Goal: Transaction & Acquisition: Book appointment/travel/reservation

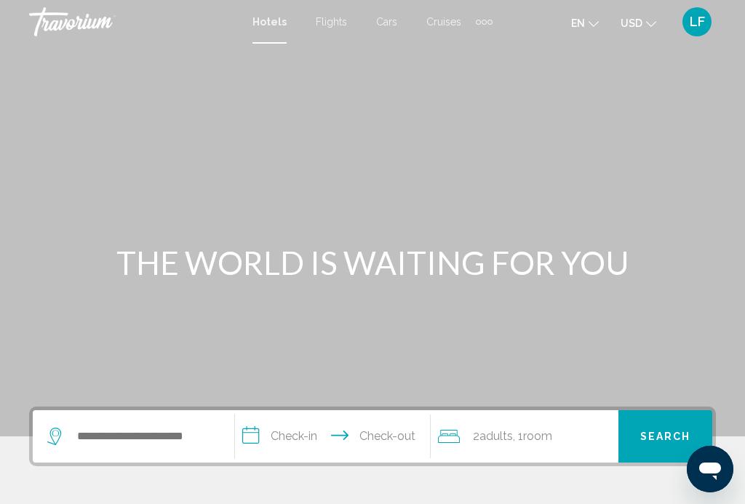
click at [598, 20] on ul "en English Español Français Italiano Português русский USD USD ($) MXN (Mex$) C…" at bounding box center [624, 21] width 107 height 23
click at [584, 16] on button "en English Español Français Italiano Português русский" at bounding box center [585, 22] width 28 height 21
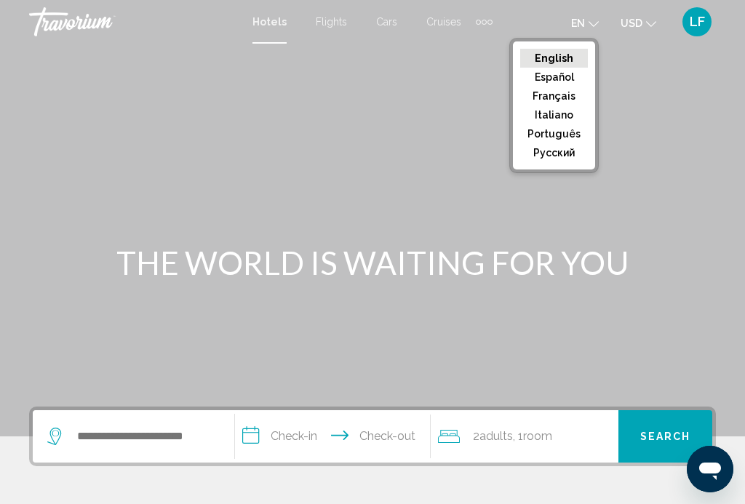
click at [552, 92] on button "Français" at bounding box center [554, 96] width 68 height 19
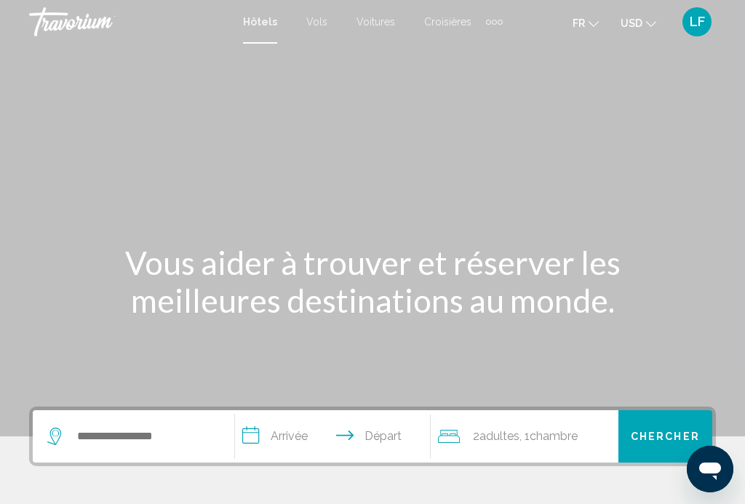
click at [646, 17] on mat-icon "Change currency" at bounding box center [651, 22] width 10 height 10
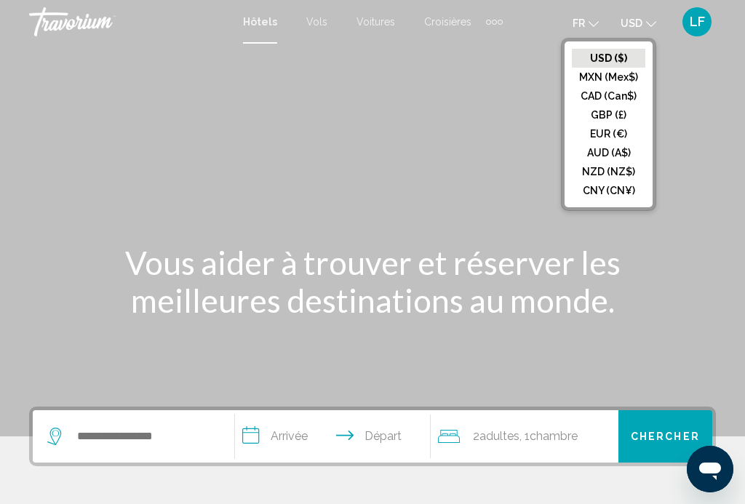
click at [616, 132] on button "EUR (€)" at bounding box center [608, 133] width 73 height 19
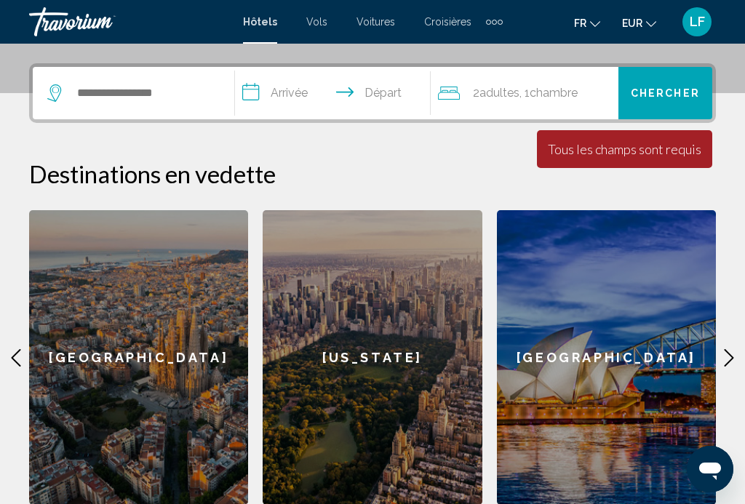
scroll to position [355, 0]
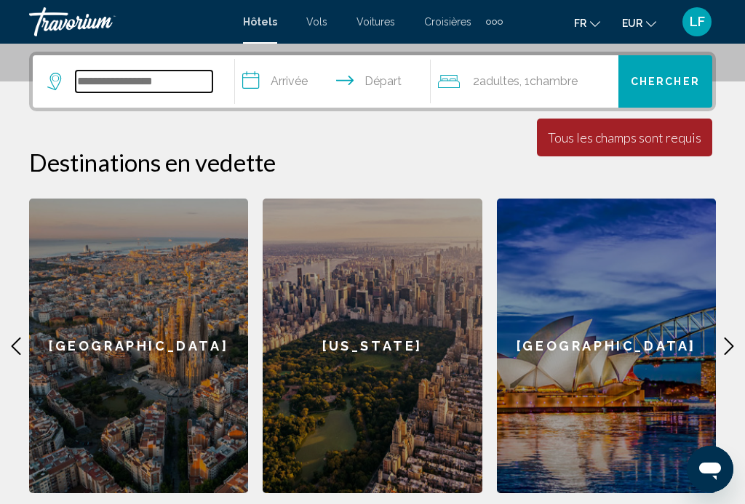
click at [151, 73] on input "Search widget" at bounding box center [144, 82] width 137 height 22
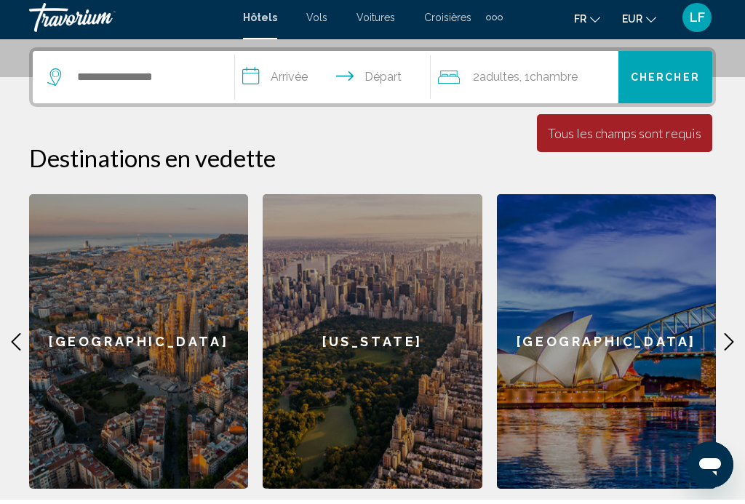
click at [728, 173] on div "**********" at bounding box center [372, 276] width 745 height 449
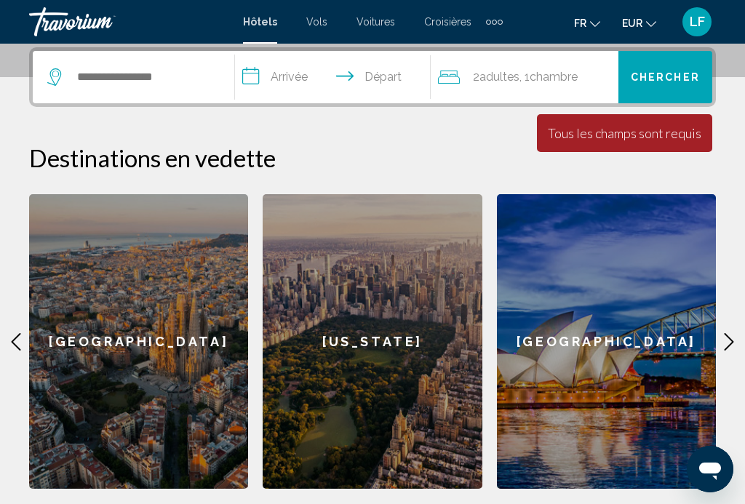
click at [728, 337] on icon "Main content" at bounding box center [728, 341] width 9 height 17
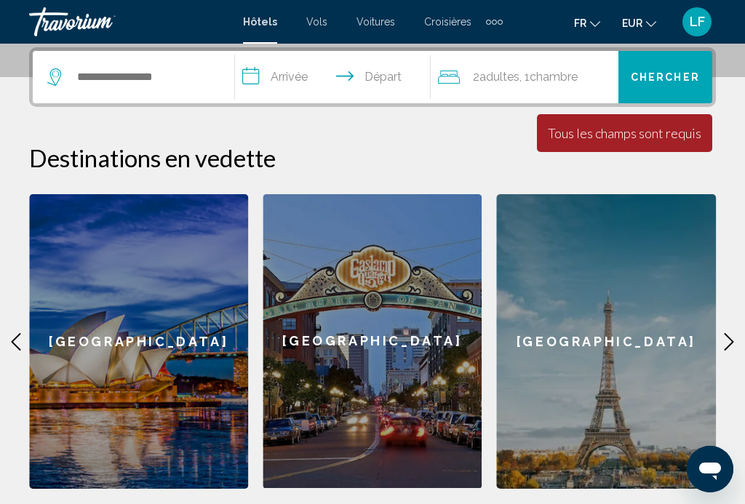
click at [724, 342] on icon "Main content" at bounding box center [728, 341] width 17 height 17
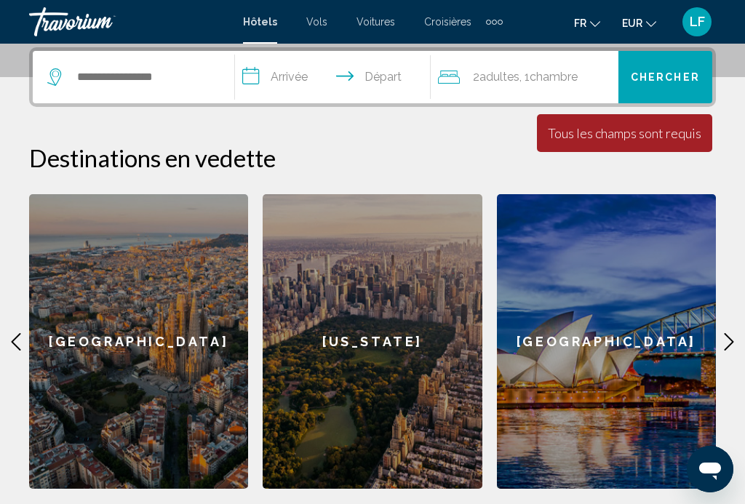
click at [724, 345] on icon "Main content" at bounding box center [728, 341] width 17 height 17
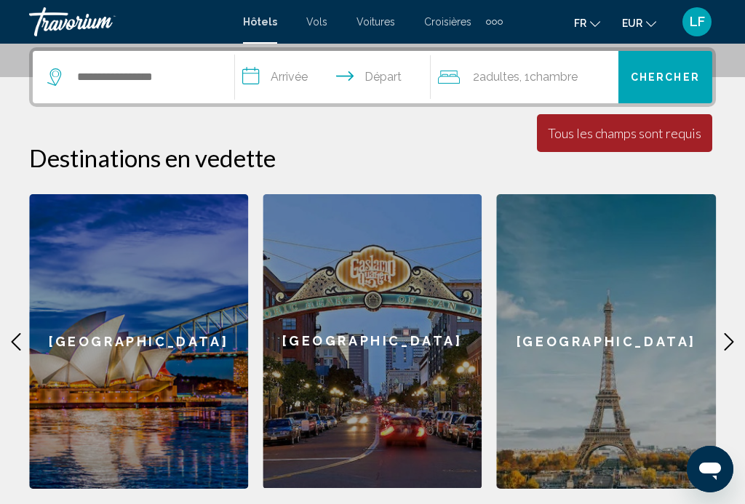
click at [12, 348] on icon "Main content" at bounding box center [15, 341] width 17 height 17
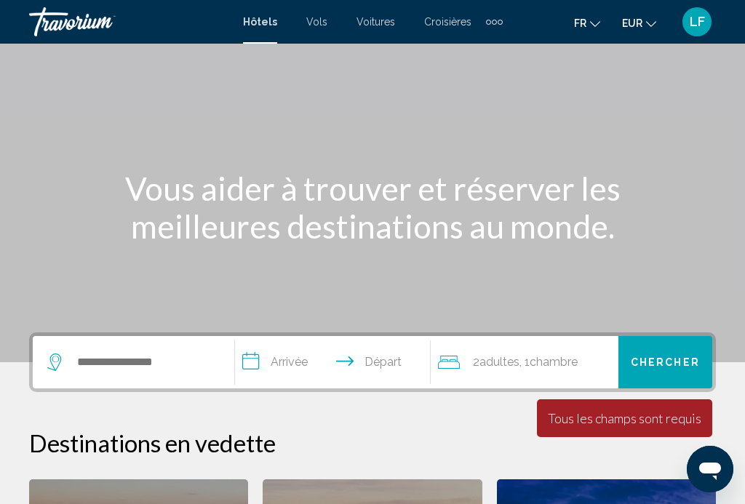
scroll to position [76, 0]
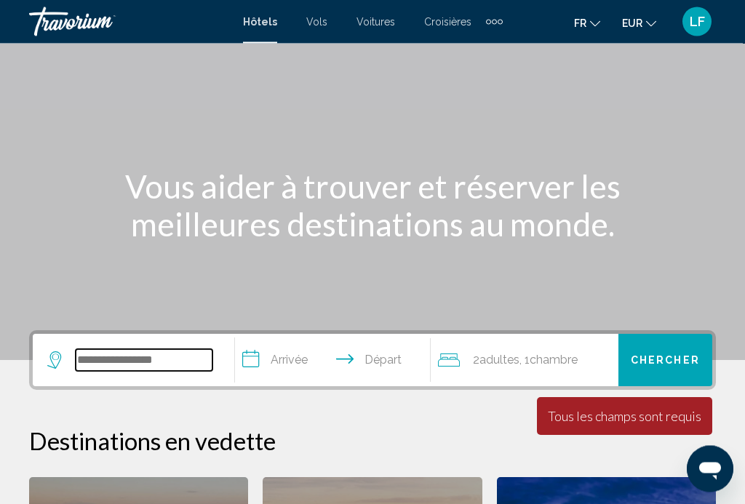
click at [116, 358] on input "Search widget" at bounding box center [144, 361] width 137 height 22
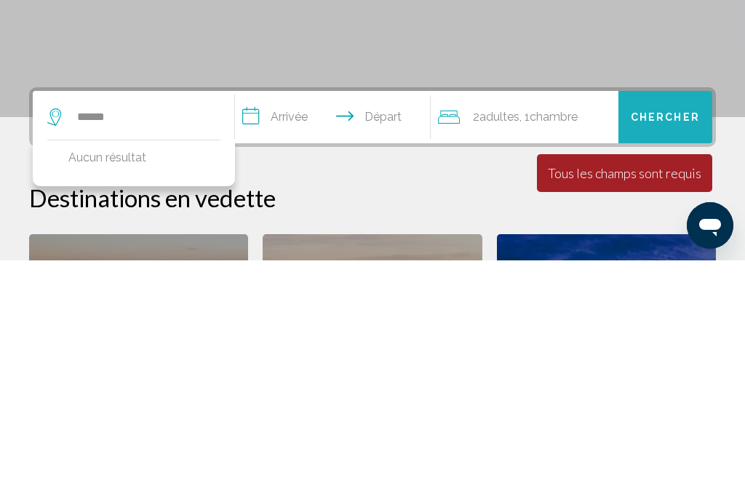
click at [678, 356] on span "Chercher" at bounding box center [664, 362] width 69 height 12
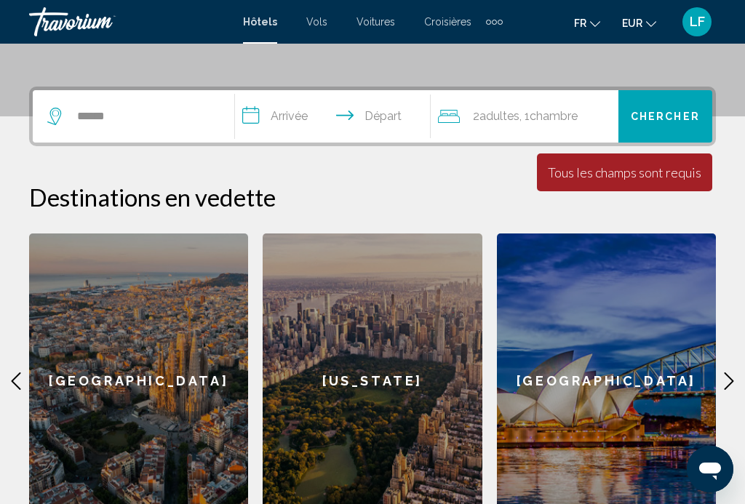
click at [633, 175] on div "Tous les champs sont requis" at bounding box center [624, 172] width 153 height 16
click at [589, 182] on div "La durée minimum du séjour est de 1 jours Tous les champs sont requis Children …" at bounding box center [624, 172] width 175 height 38
click at [590, 182] on div "La durée minimum du séjour est de 1 jours Tous les champs sont requis Children …" at bounding box center [624, 172] width 175 height 38
click at [126, 124] on input "******" at bounding box center [144, 116] width 137 height 22
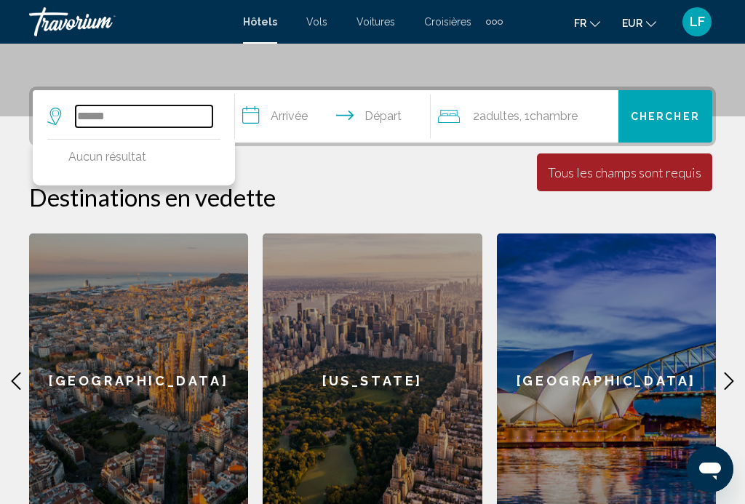
scroll to position [319, 0]
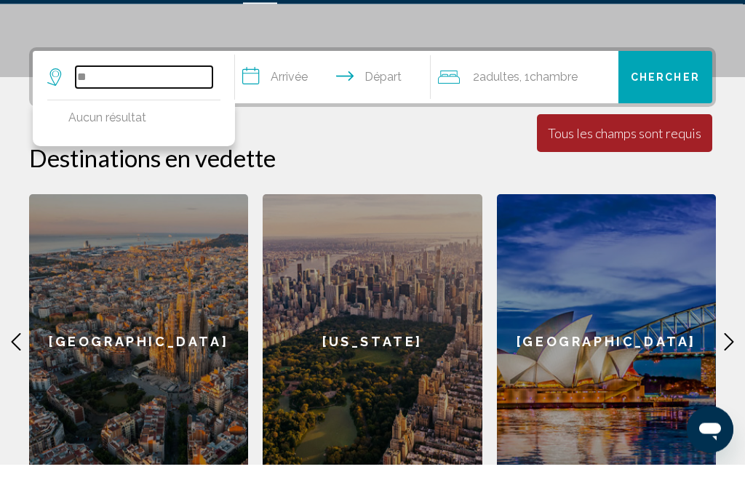
type input "*"
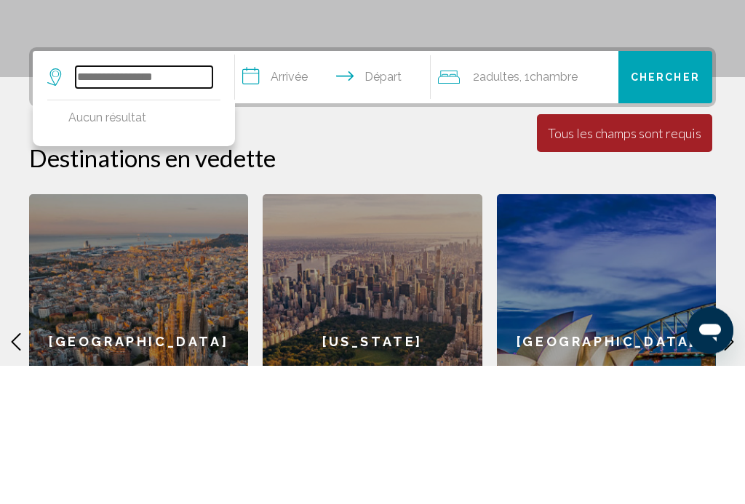
scroll to position [216, 0]
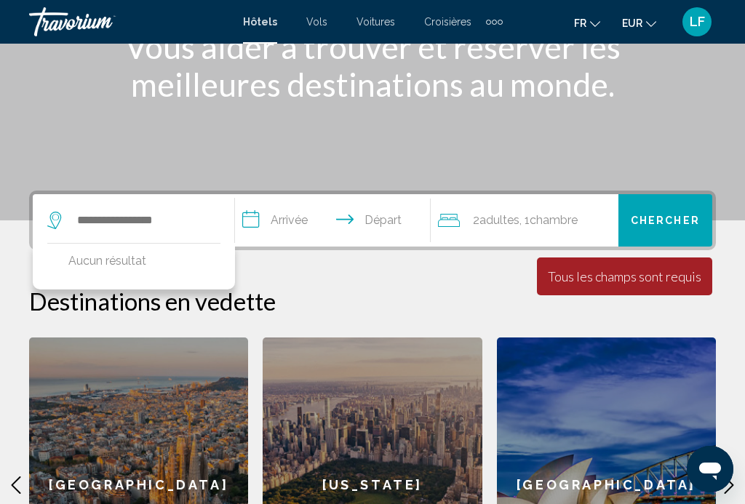
click at [260, 28] on span "Hôtels" at bounding box center [260, 22] width 34 height 12
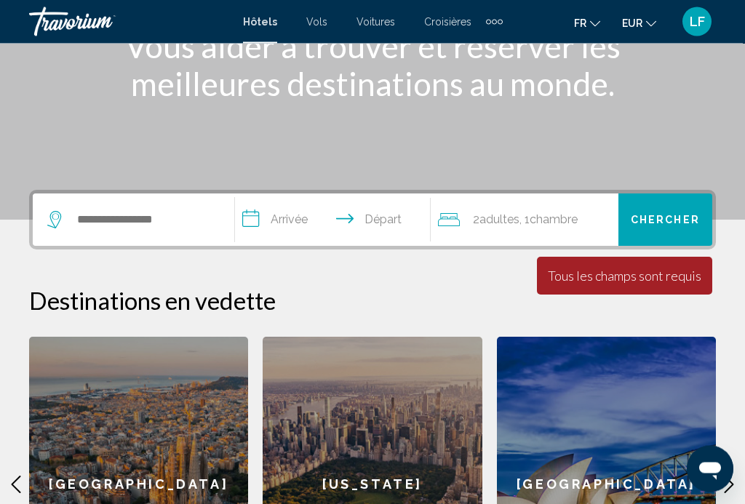
click at [266, 27] on span "Hôtels" at bounding box center [260, 22] width 34 height 12
click at [268, 25] on span "Hôtels" at bounding box center [260, 22] width 34 height 12
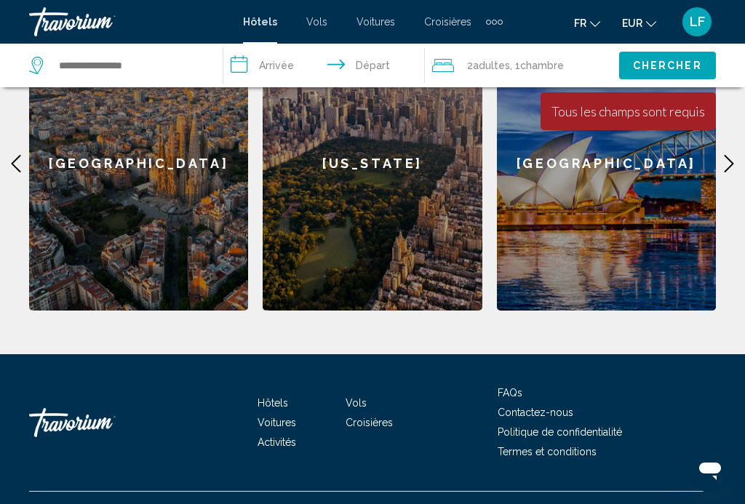
scroll to position [540, 0]
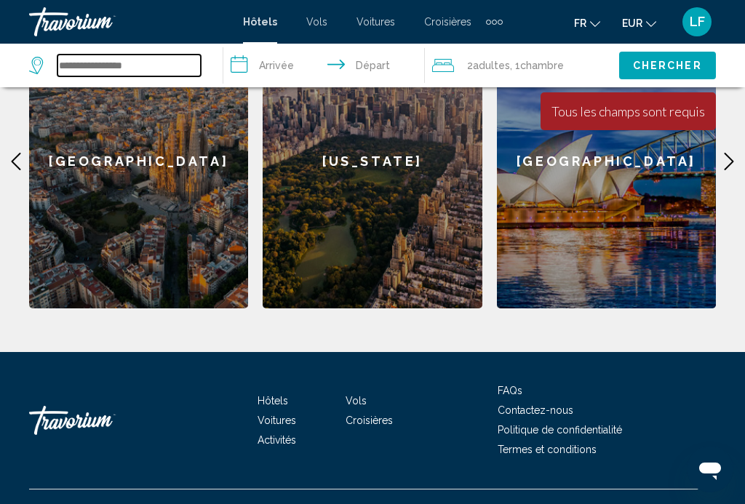
click at [121, 70] on input "Search widget" at bounding box center [128, 66] width 143 height 22
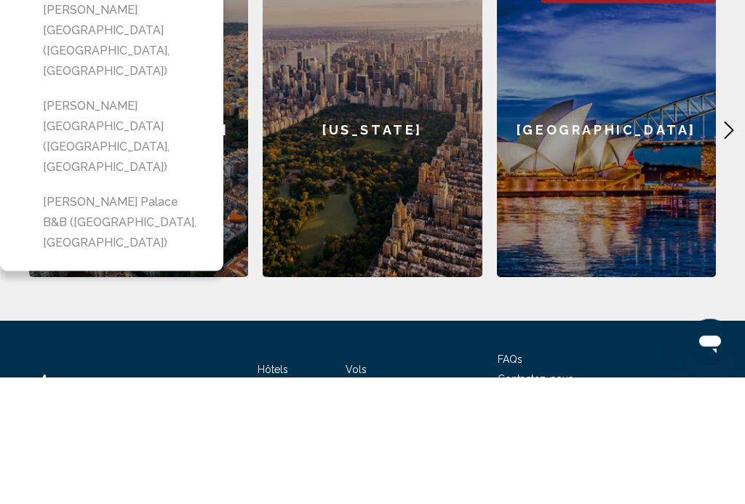
scroll to position [319, 0]
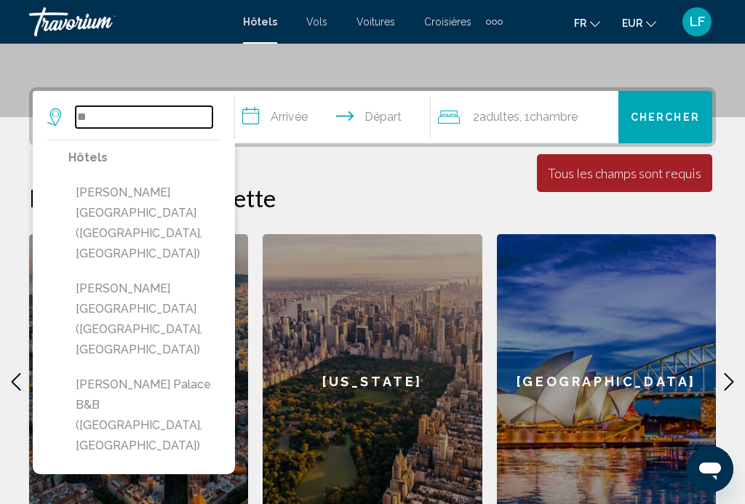
type input "*"
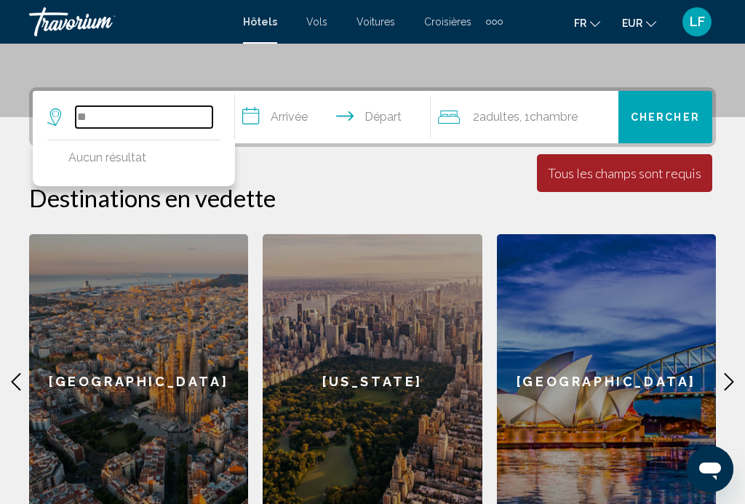
type input "*"
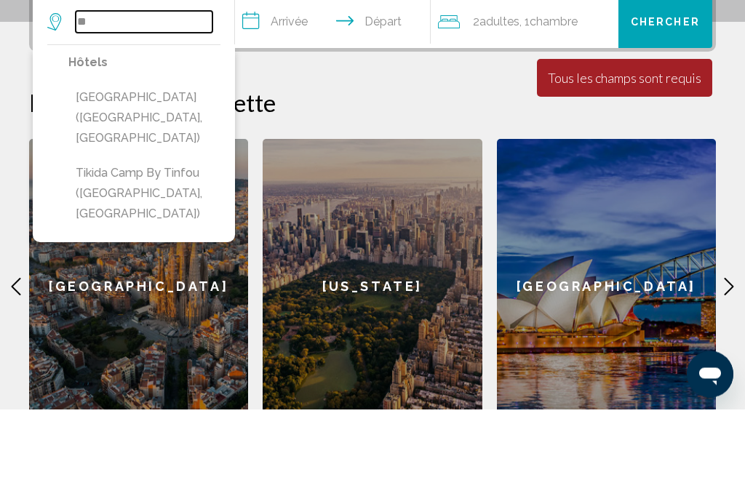
type input "*"
click at [452, 183] on h2 "Destinations en vedette" at bounding box center [372, 197] width 686 height 29
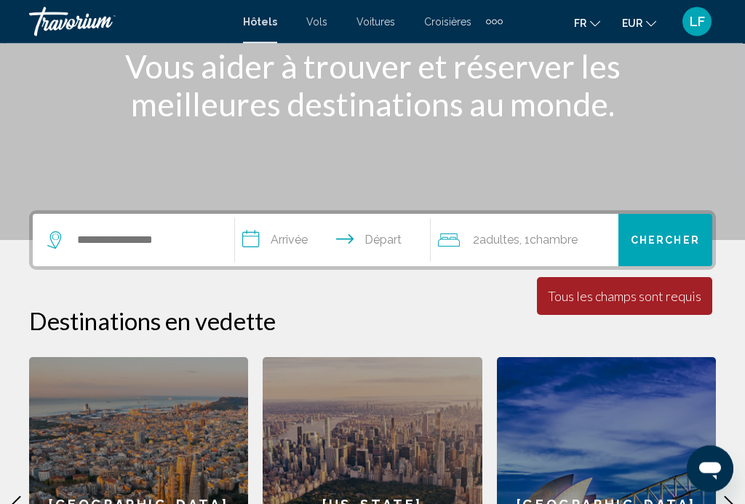
scroll to position [195, 0]
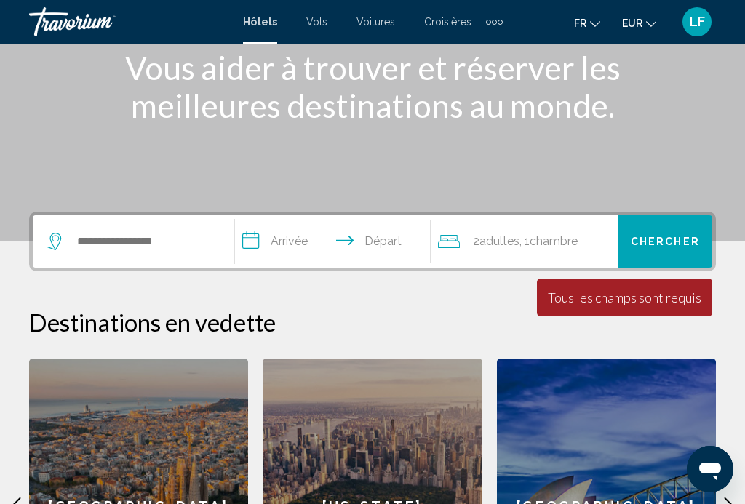
click at [666, 239] on span "Chercher" at bounding box center [664, 242] width 69 height 12
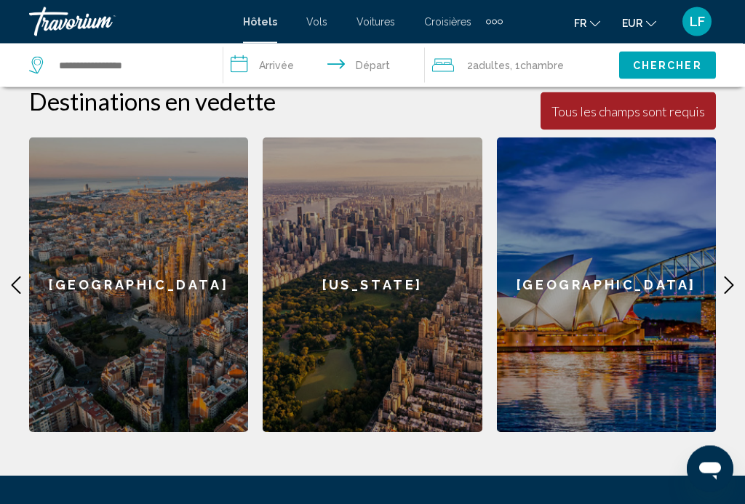
scroll to position [409, 0]
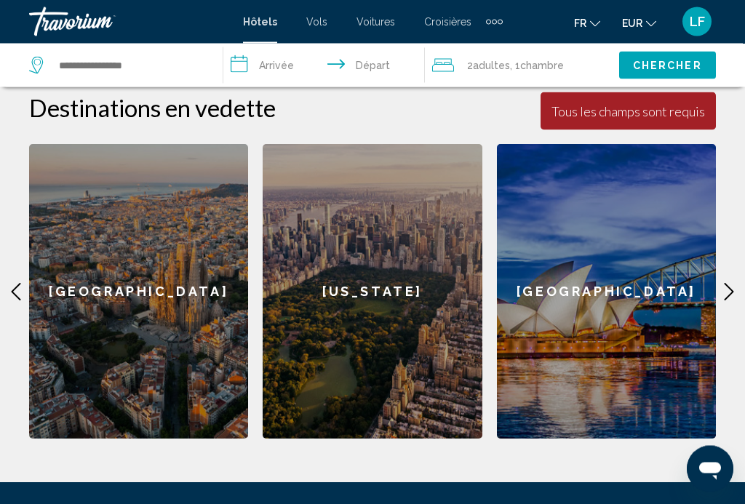
click at [167, 287] on div "[GEOGRAPHIC_DATA]" at bounding box center [138, 292] width 219 height 294
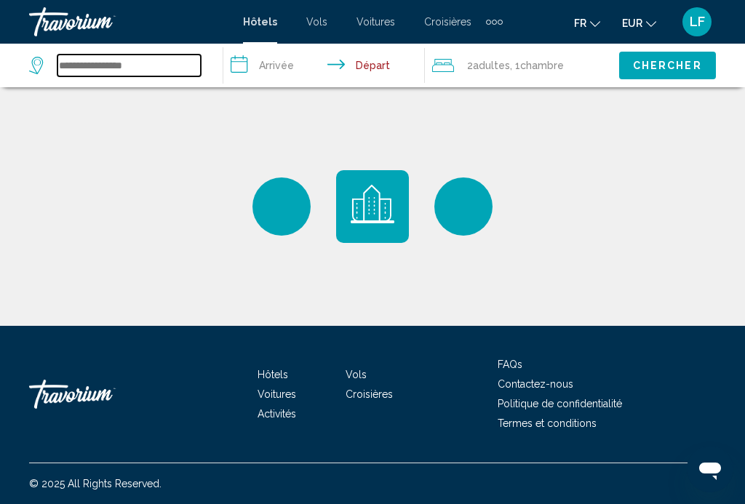
click at [88, 57] on input "Search widget" at bounding box center [128, 66] width 143 height 22
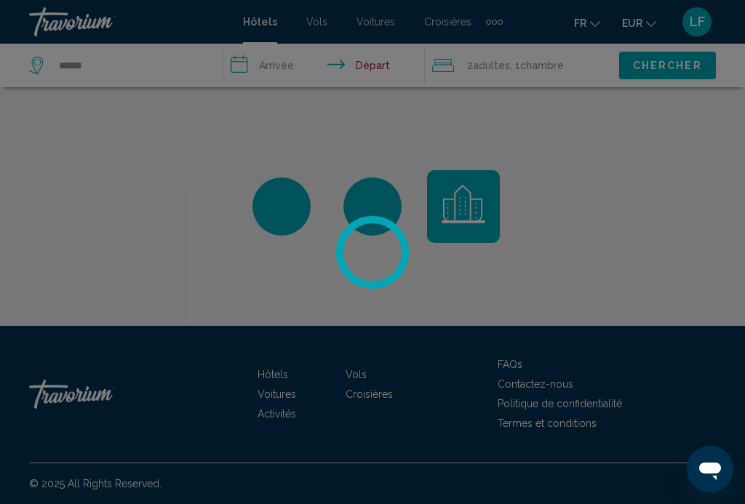
click at [666, 70] on span "Chercher" at bounding box center [667, 66] width 69 height 12
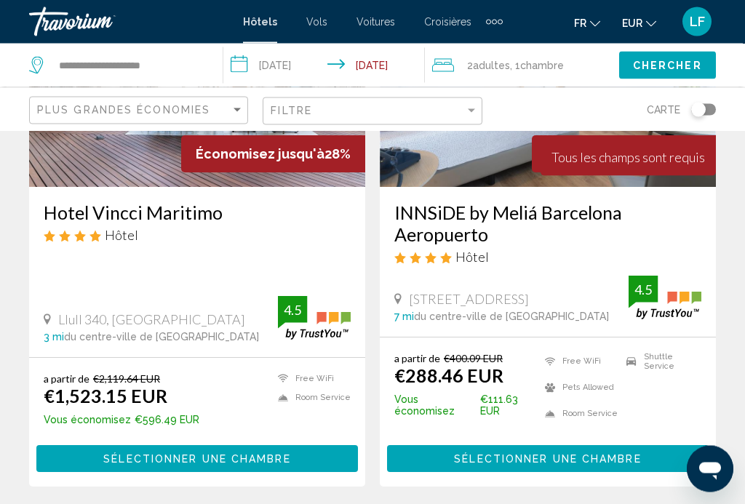
scroll to position [752, 0]
click at [542, 64] on span "Chambre" at bounding box center [542, 66] width 44 height 12
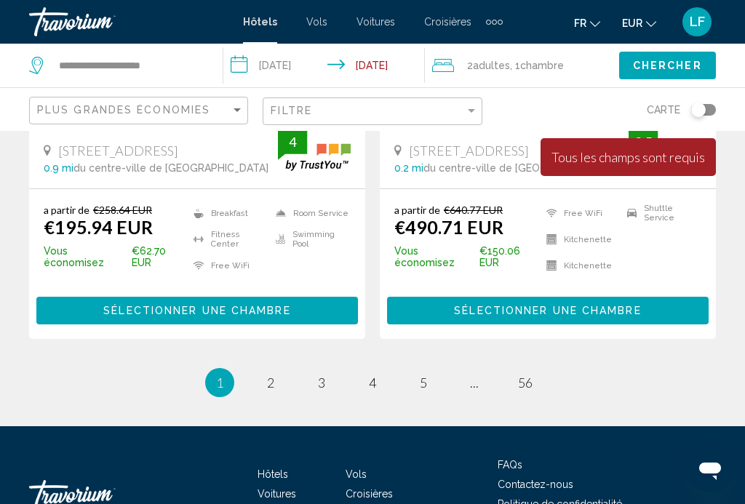
scroll to position [3130, 0]
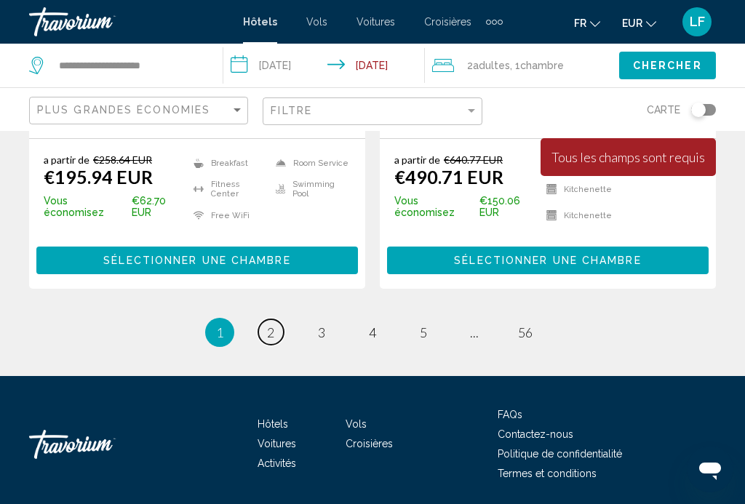
click at [279, 319] on link "page 2" at bounding box center [270, 331] width 25 height 25
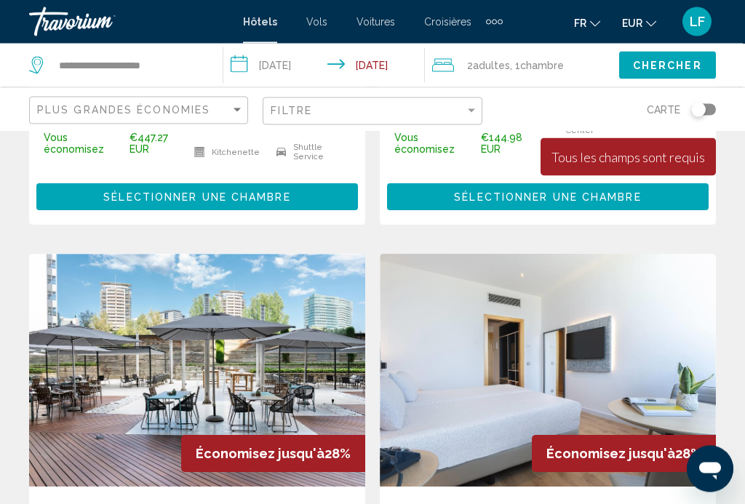
click at [351, 69] on input "**********" at bounding box center [326, 68] width 207 height 48
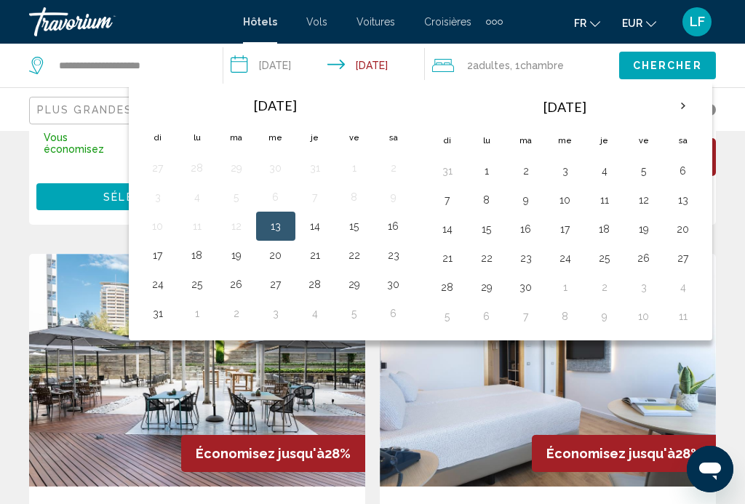
click at [535, 170] on button "2" at bounding box center [525, 171] width 23 height 20
click at [469, 113] on th "[DATE]" at bounding box center [565, 106] width 196 height 35
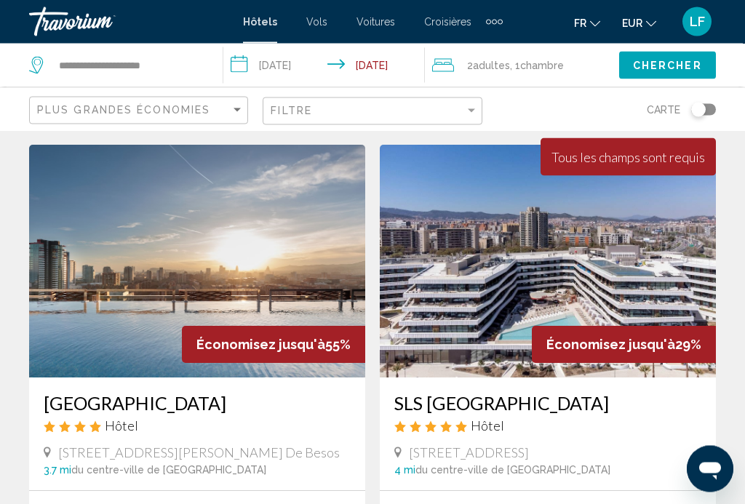
scroll to position [0, 0]
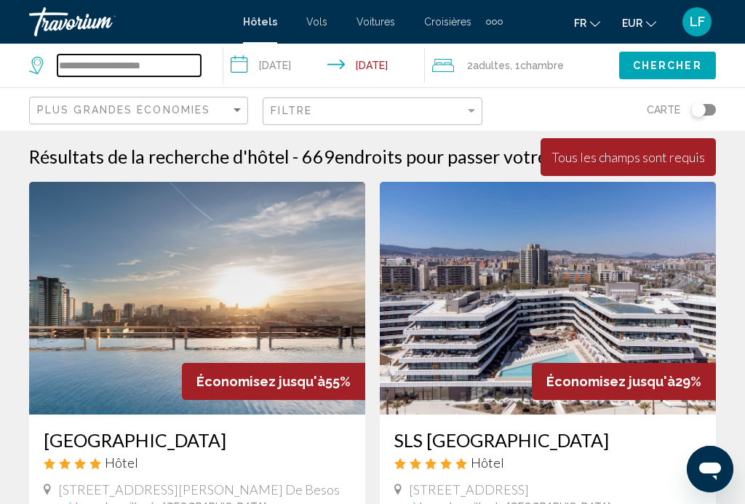
click at [179, 67] on input "**********" at bounding box center [128, 66] width 143 height 22
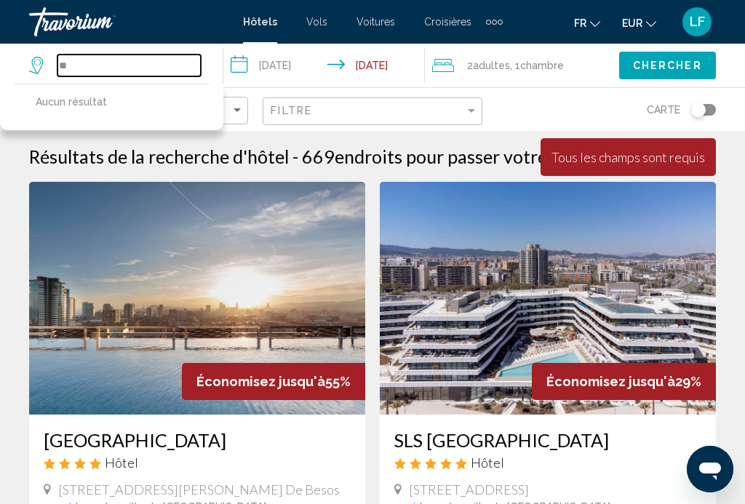
type input "*"
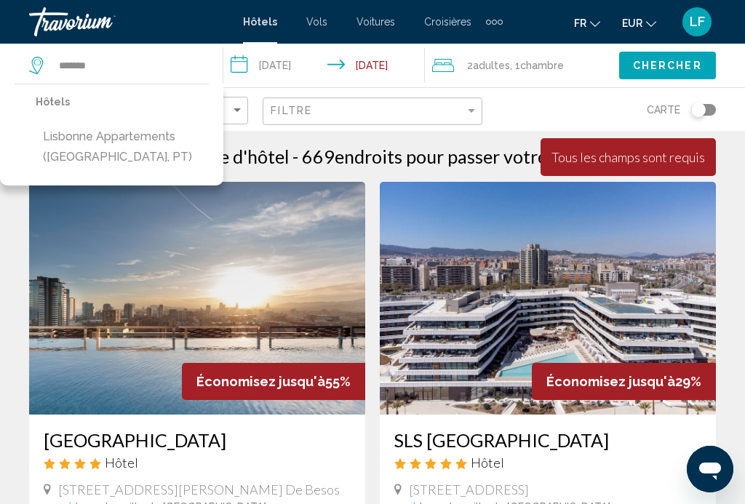
click at [140, 143] on button "Lisbonne Appartements ([GEOGRAPHIC_DATA], PT)" at bounding box center [122, 147] width 173 height 48
type input "**********"
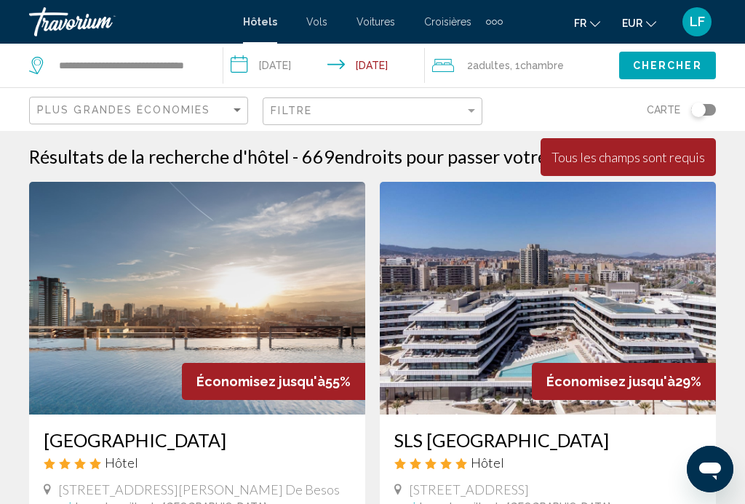
click at [537, 116] on div "Carte" at bounding box center [606, 109] width 219 height 43
click at [664, 67] on span "Chercher" at bounding box center [667, 66] width 69 height 12
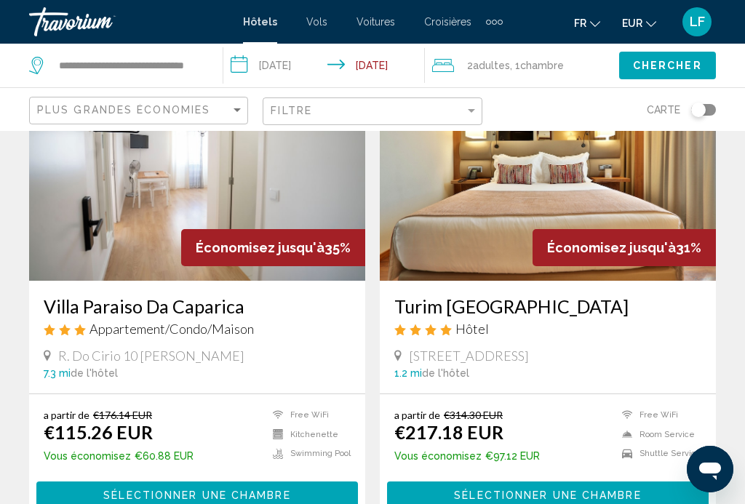
scroll to position [1193, 0]
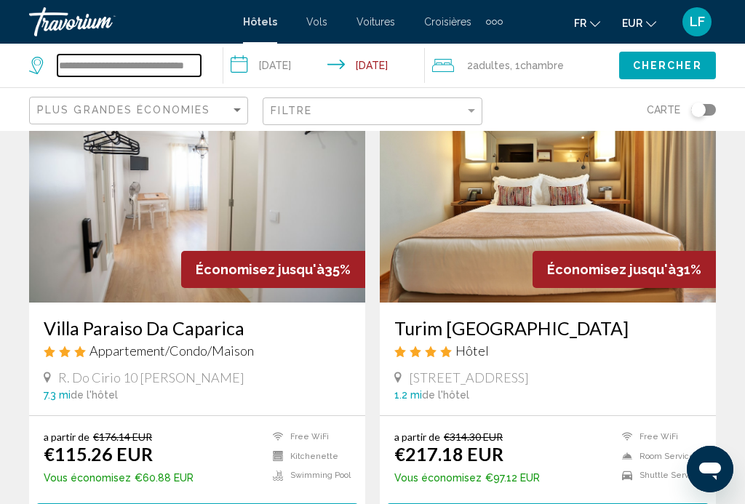
click at [183, 60] on input "**********" at bounding box center [128, 66] width 143 height 22
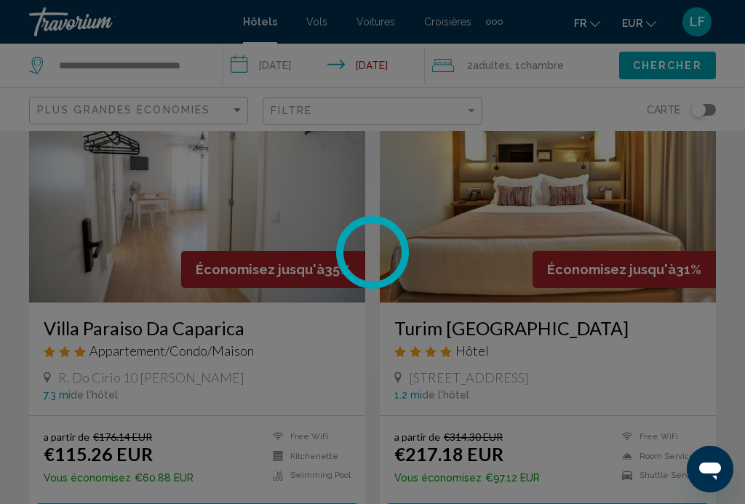
click at [200, 68] on div at bounding box center [372, 252] width 745 height 504
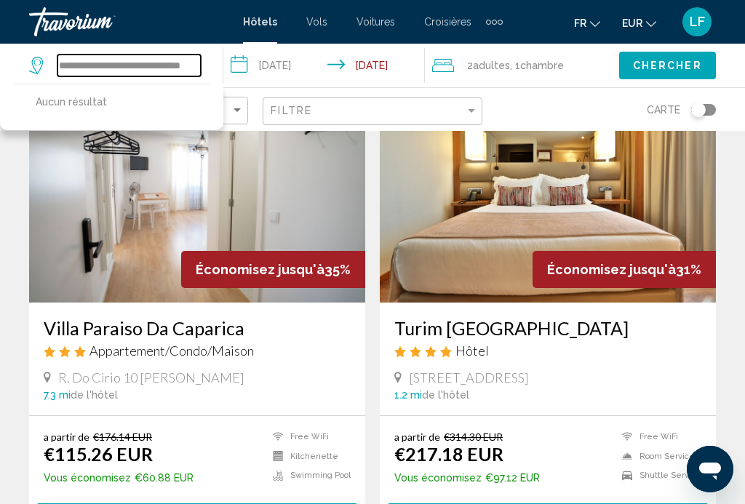
click at [199, 60] on input "**********" at bounding box center [128, 66] width 143 height 22
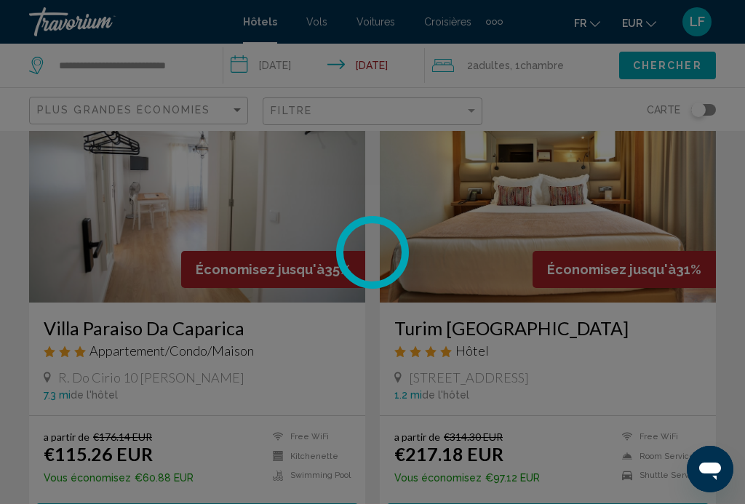
click at [193, 65] on div at bounding box center [372, 252] width 745 height 504
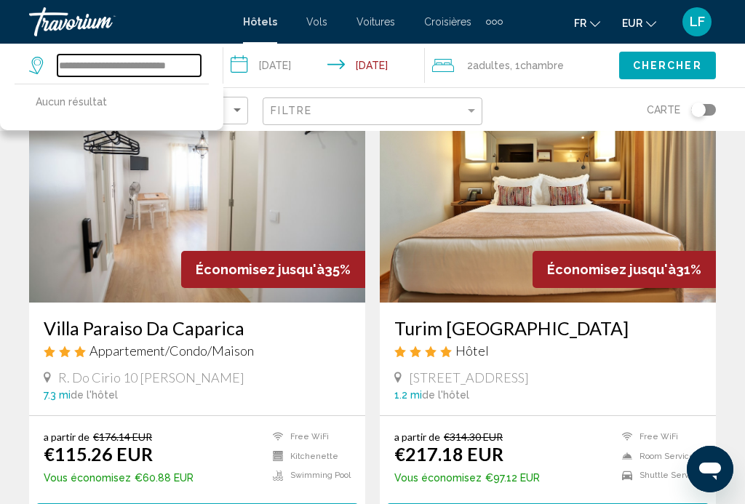
click at [189, 63] on input "**********" at bounding box center [128, 66] width 143 height 22
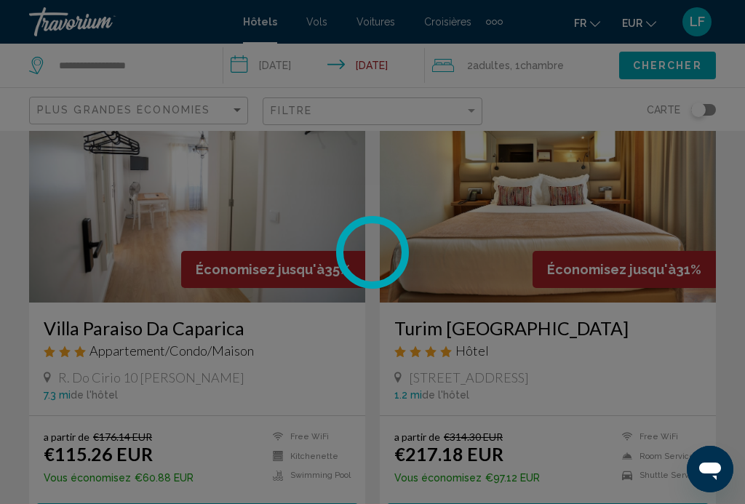
click at [179, 69] on div at bounding box center [372, 252] width 745 height 504
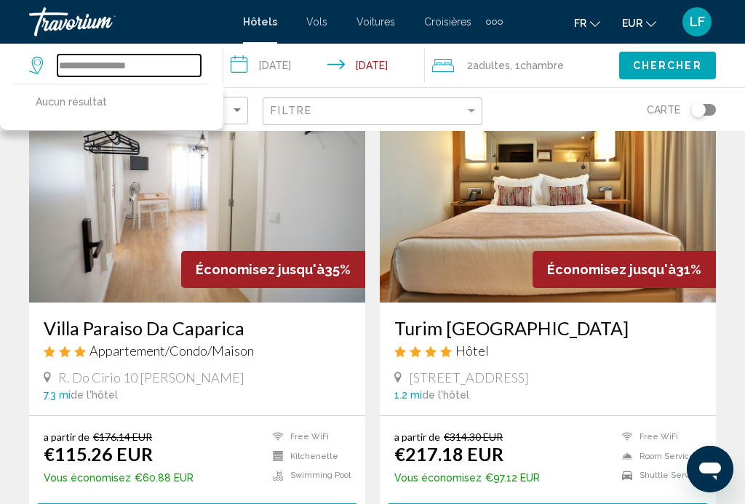
click at [177, 68] on input "**********" at bounding box center [128, 66] width 143 height 22
type input "*"
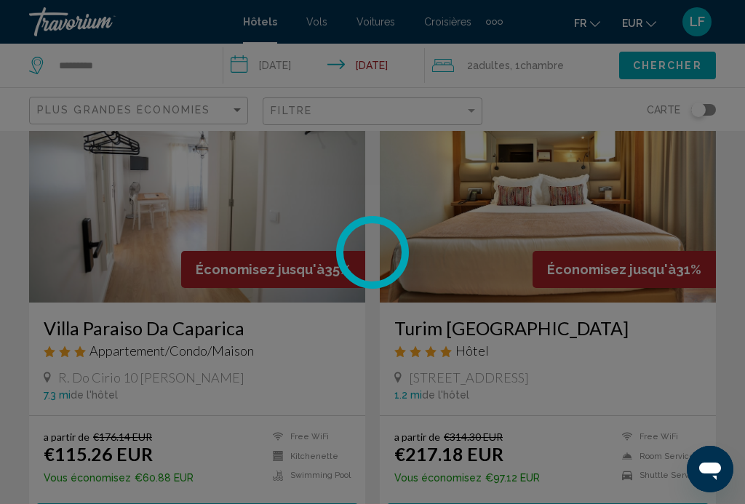
click at [662, 67] on div at bounding box center [372, 252] width 745 height 504
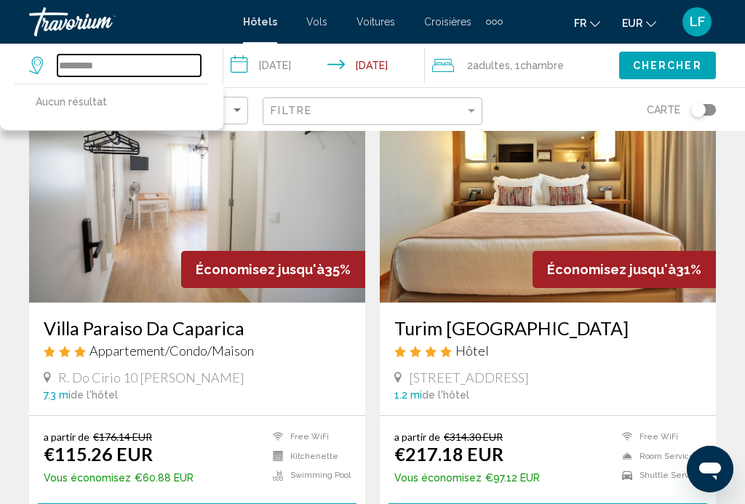
click at [130, 73] on input "*********" at bounding box center [128, 66] width 143 height 22
click at [659, 63] on span "Chercher" at bounding box center [667, 66] width 69 height 12
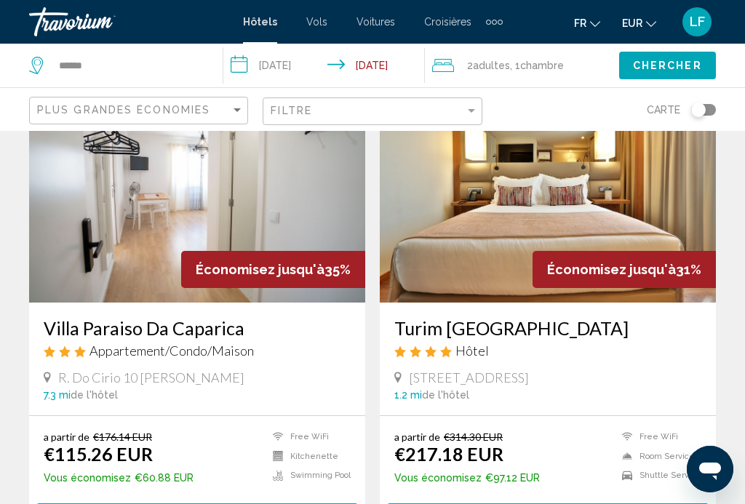
click at [660, 68] on span "Chercher" at bounding box center [667, 66] width 69 height 12
click at [654, 69] on span "Chercher" at bounding box center [667, 66] width 69 height 12
click at [652, 73] on button "Chercher" at bounding box center [667, 65] width 97 height 27
click at [662, 65] on span "Chercher" at bounding box center [667, 66] width 69 height 12
click at [674, 68] on span "Chercher" at bounding box center [667, 66] width 69 height 12
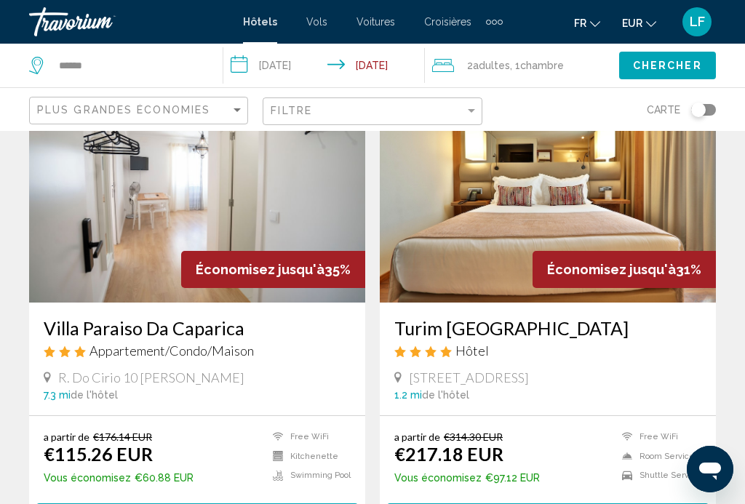
click at [646, 64] on span "Chercher" at bounding box center [667, 66] width 69 height 12
click at [665, 67] on span "Chercher" at bounding box center [667, 66] width 69 height 12
click at [652, 69] on span "Chercher" at bounding box center [667, 66] width 69 height 12
click at [674, 68] on span "Chercher" at bounding box center [667, 66] width 69 height 12
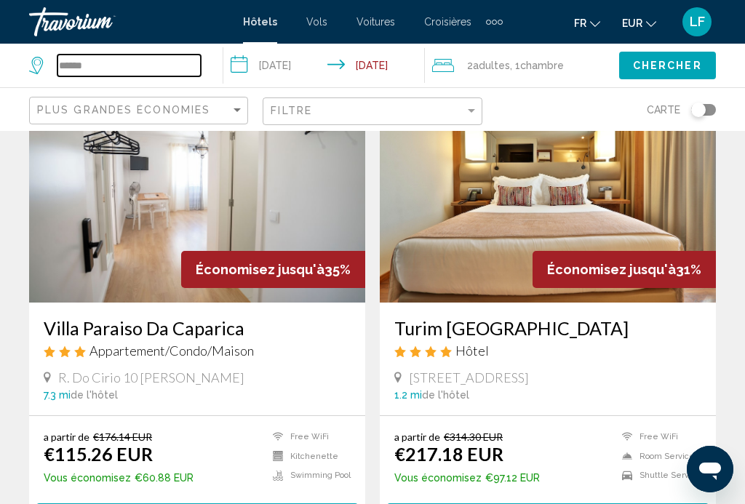
click at [105, 76] on input "******" at bounding box center [128, 66] width 143 height 22
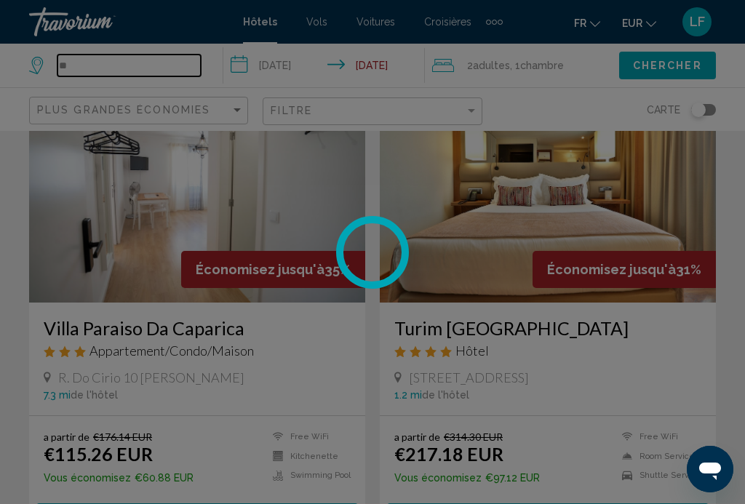
type input "*"
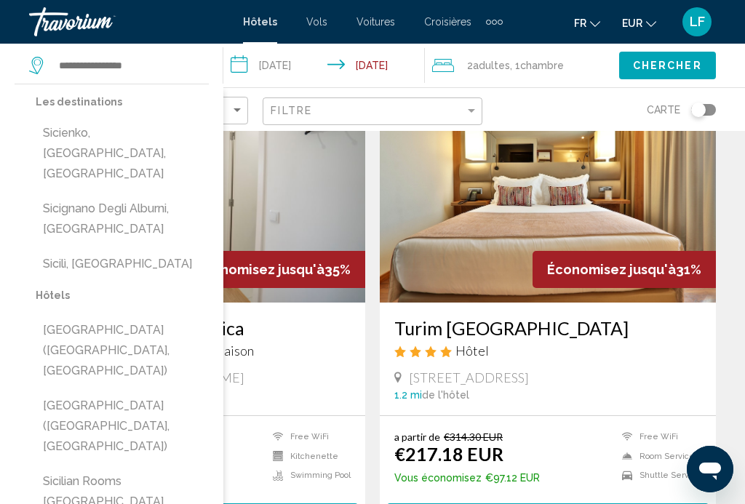
click at [566, 119] on div "Carte" at bounding box center [606, 109] width 219 height 43
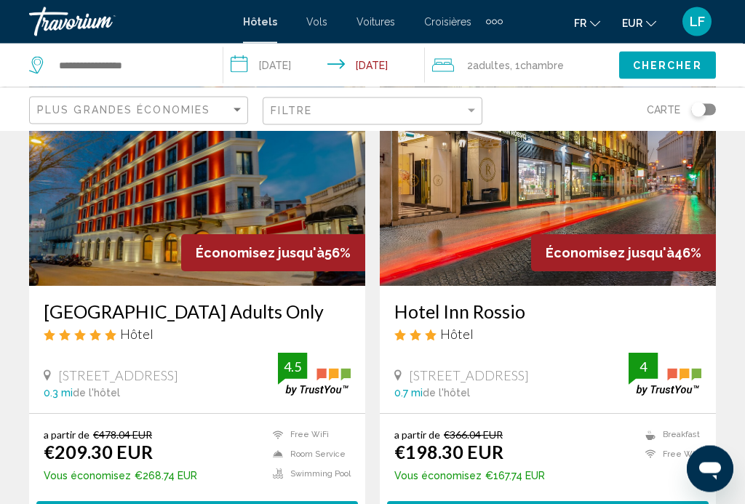
scroll to position [0, 0]
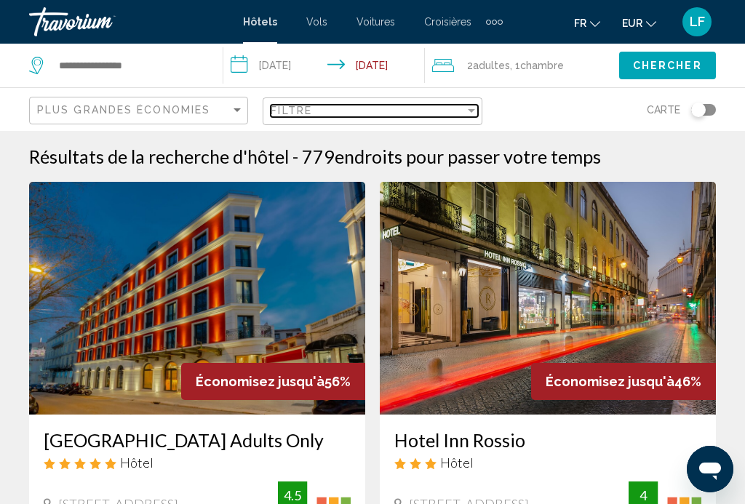
click at [474, 116] on div "Filter" at bounding box center [471, 111] width 13 height 12
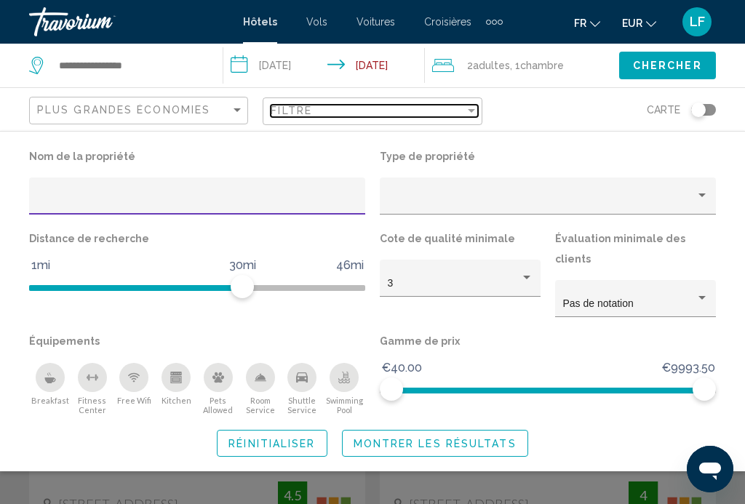
click at [470, 116] on div "Filter" at bounding box center [471, 111] width 13 height 12
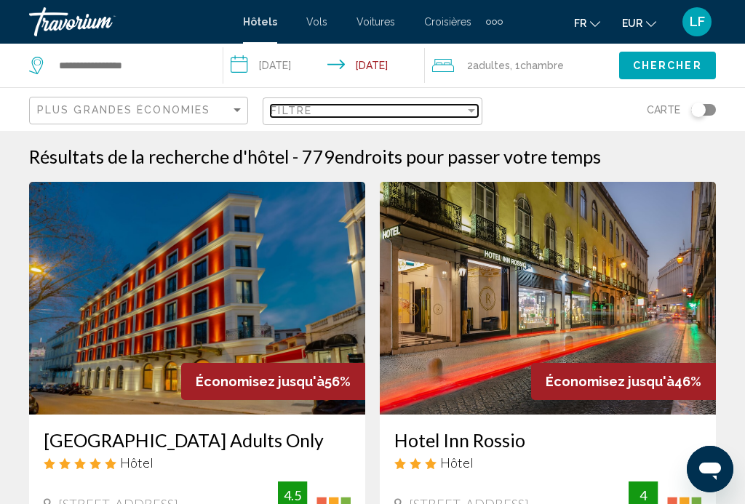
click at [466, 109] on div "Filter" at bounding box center [471, 111] width 13 height 12
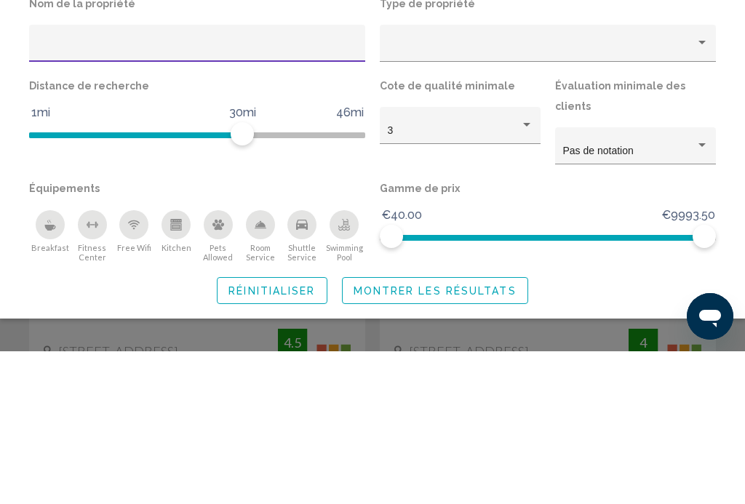
click at [724, 146] on div "Nom de la propriété Type de propriété Distance de recherche 1mi 46mi 30mi Cote …" at bounding box center [372, 301] width 745 height 310
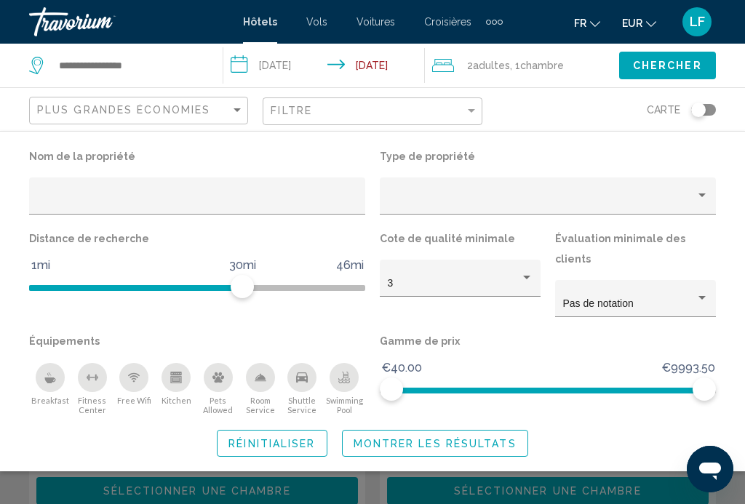
click at [738, 172] on div "Nom de la propriété Type de propriété Distance de recherche 1mi 46mi 30mi Cote …" at bounding box center [372, 301] width 745 height 310
click at [740, 69] on div "Chercher" at bounding box center [682, 66] width 126 height 44
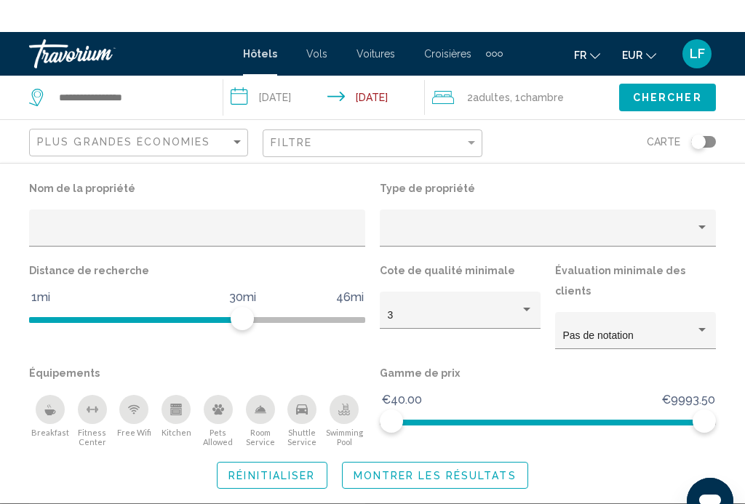
scroll to position [0, 0]
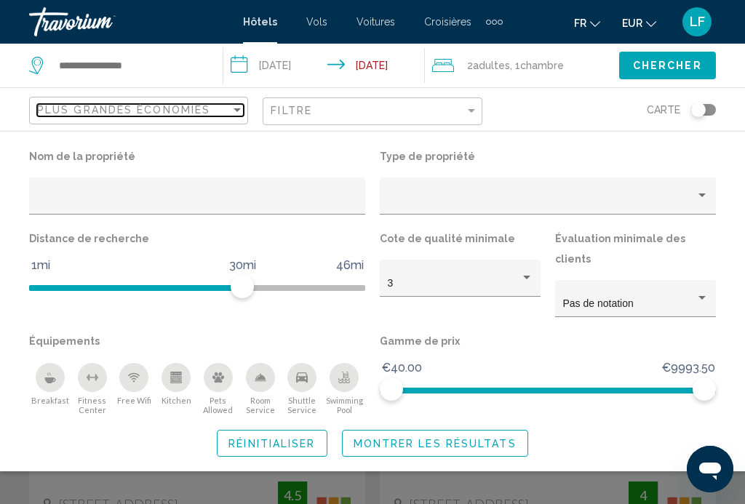
click at [235, 115] on div "Sort by" at bounding box center [237, 110] width 13 height 12
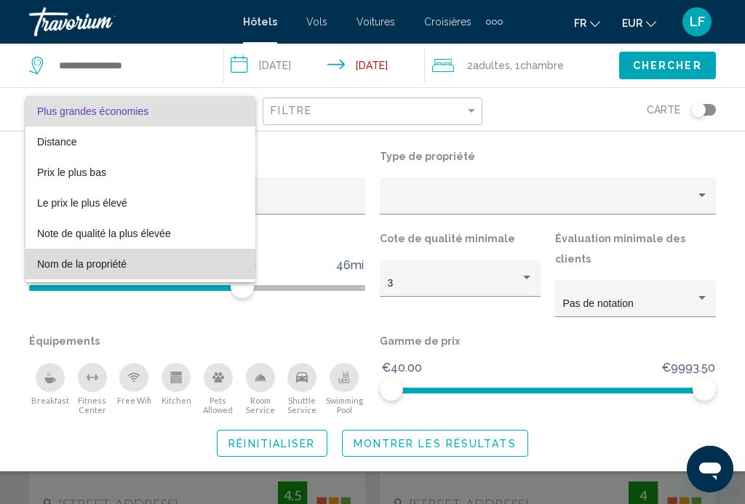
click at [125, 274] on span "Nom de la propriété" at bounding box center [140, 264] width 207 height 31
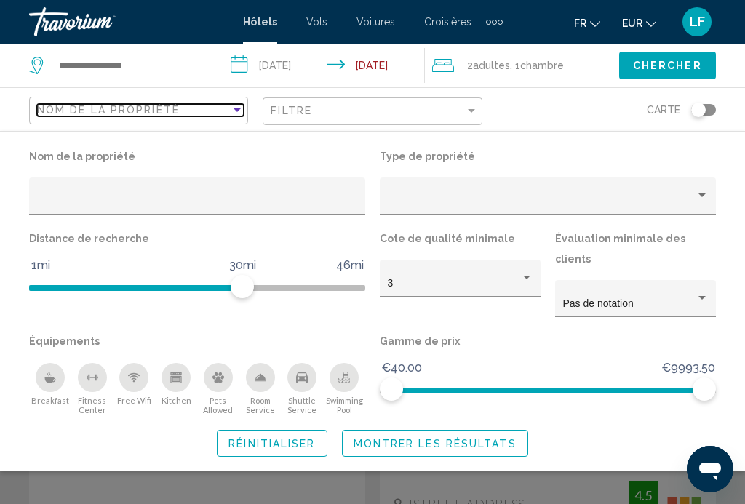
click at [237, 113] on div "Sort by" at bounding box center [237, 110] width 13 height 12
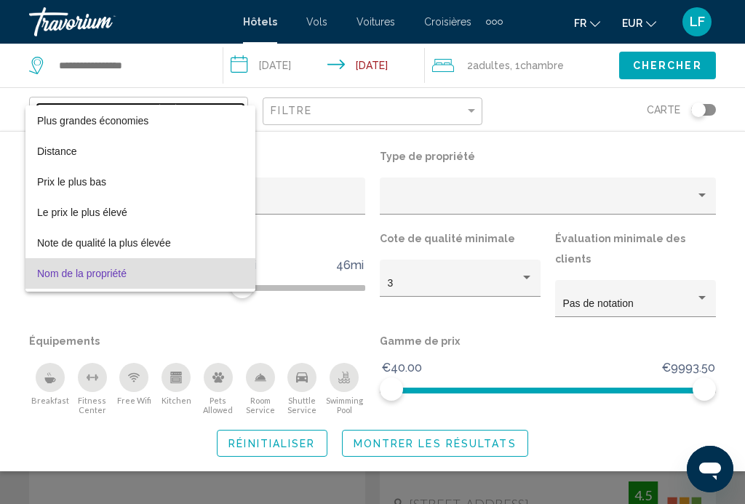
scroll to position [28, 0]
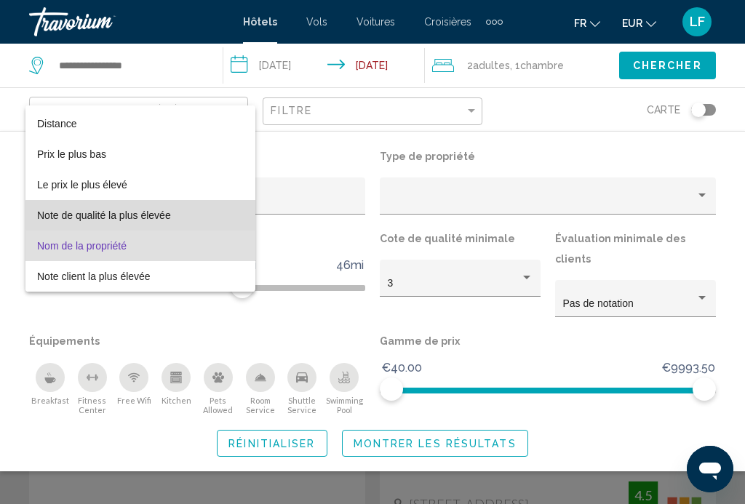
click at [162, 215] on span "Note de qualité la plus élevée" at bounding box center [104, 215] width 134 height 12
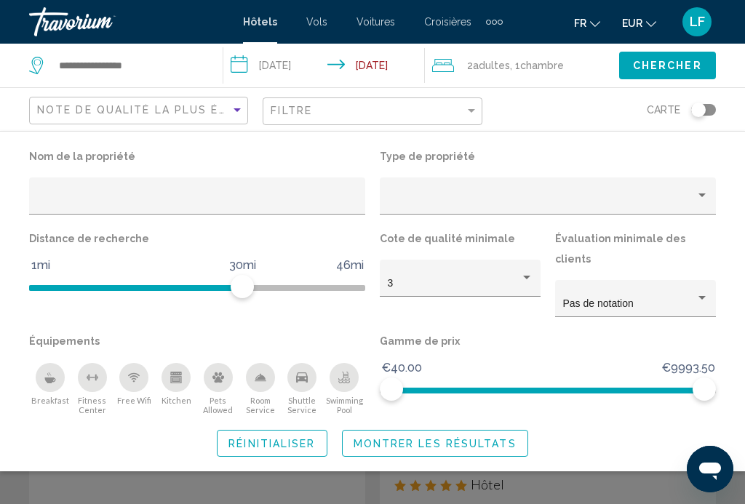
click at [348, 341] on div "Équipements Breakfast [GEOGRAPHIC_DATA] Free Wifi Kitchen Pets Allowed Room Ser…" at bounding box center [197, 373] width 350 height 84
click at [348, 363] on div "Swimming Pool" at bounding box center [343, 377] width 29 height 29
click at [437, 438] on span "Montrer les résultats" at bounding box center [434, 444] width 163 height 12
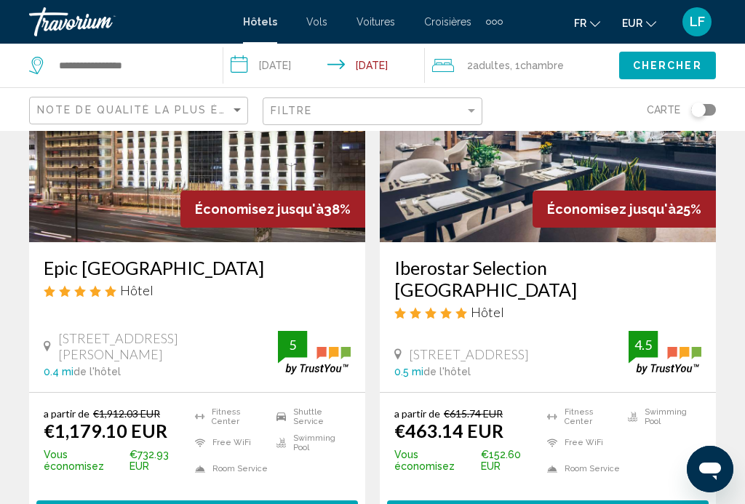
scroll to position [726, 0]
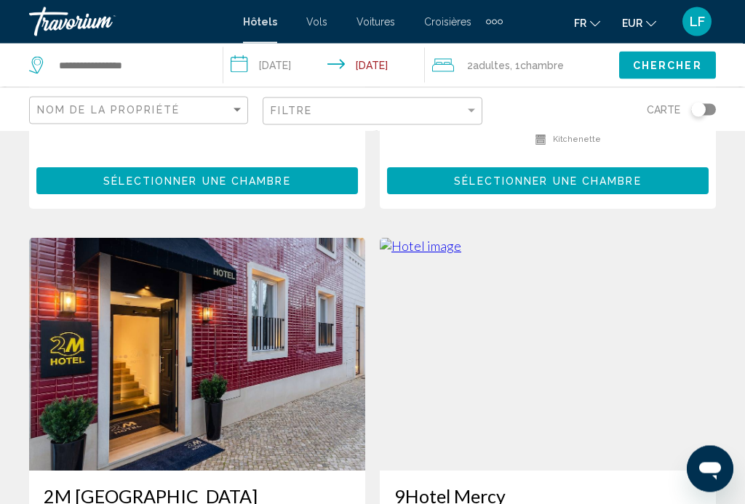
scroll to position [2066, 0]
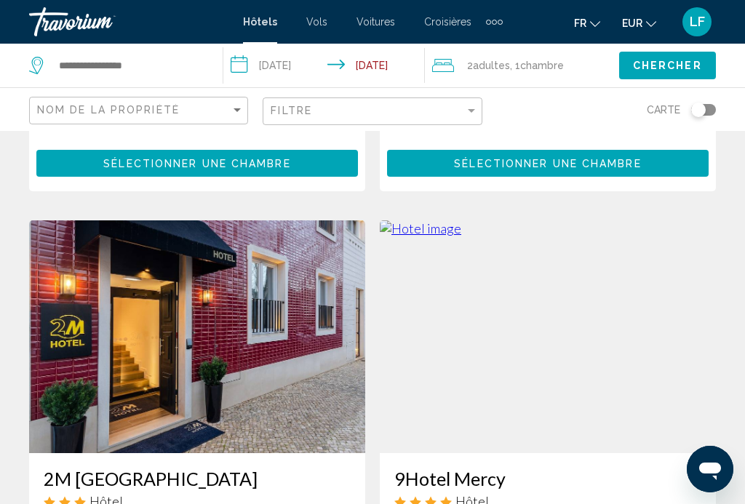
click at [709, 366] on img "Main content" at bounding box center [548, 336] width 336 height 233
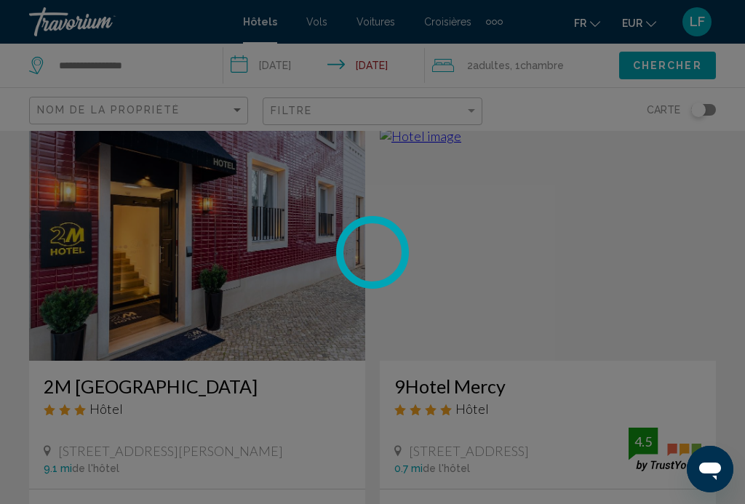
scroll to position [2170, 0]
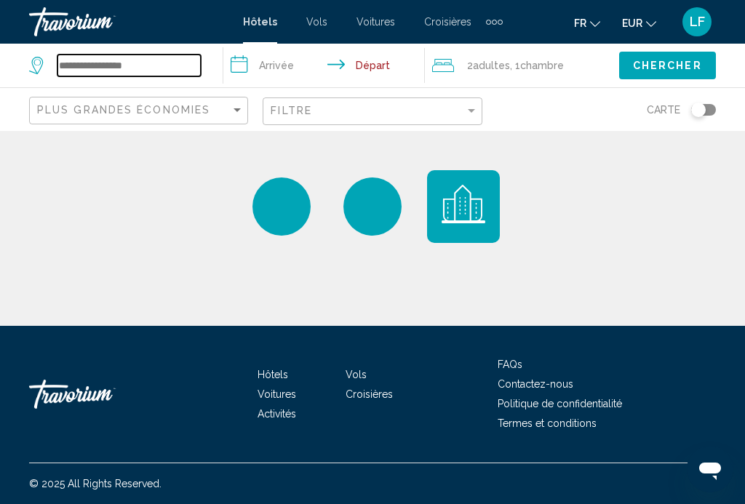
click at [86, 66] on input "Search widget" at bounding box center [128, 66] width 143 height 22
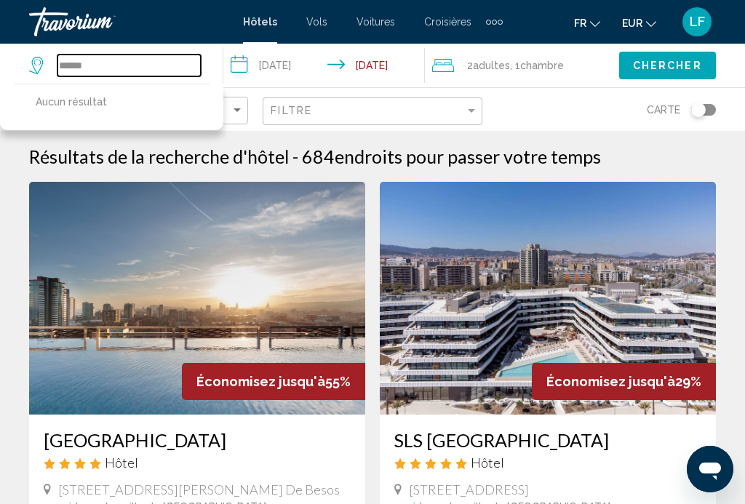
type input "*****"
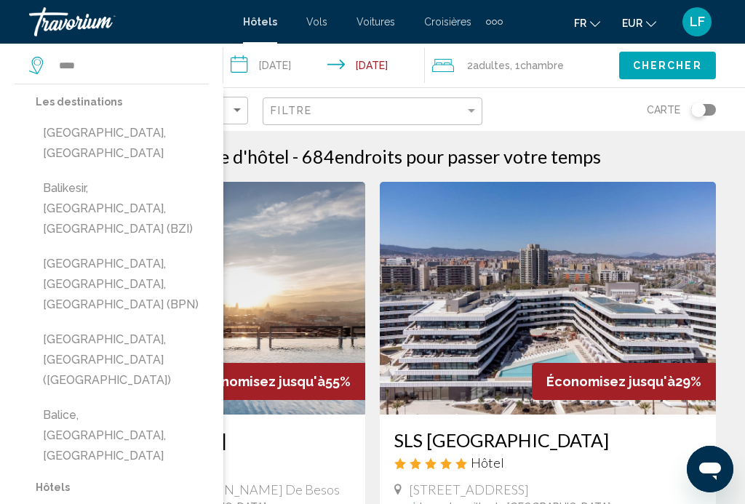
click at [132, 145] on button "[GEOGRAPHIC_DATA], [GEOGRAPHIC_DATA]" at bounding box center [122, 143] width 173 height 48
type input "**********"
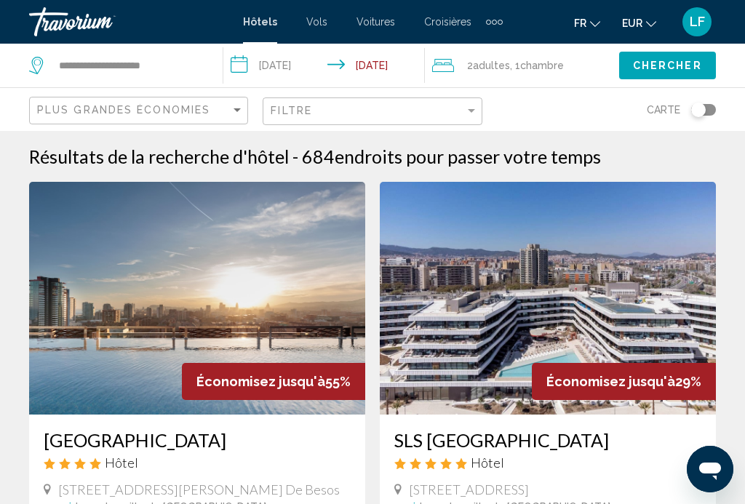
click at [287, 68] on input "**********" at bounding box center [326, 68] width 207 height 48
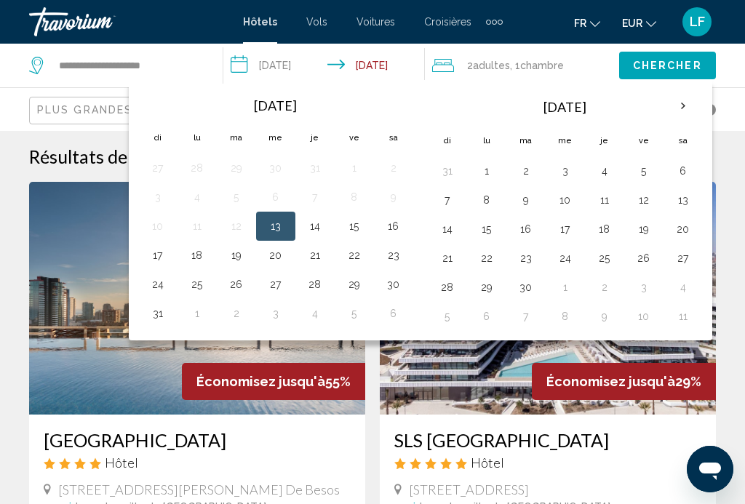
click at [490, 228] on button "15" at bounding box center [486, 229] width 23 height 20
click at [602, 259] on button "25" at bounding box center [604, 258] width 23 height 20
type input "**********"
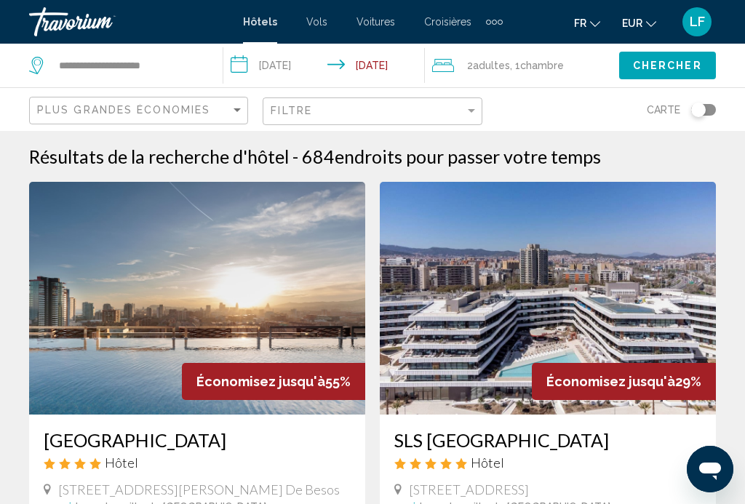
click at [661, 64] on span "Chercher" at bounding box center [667, 66] width 69 height 12
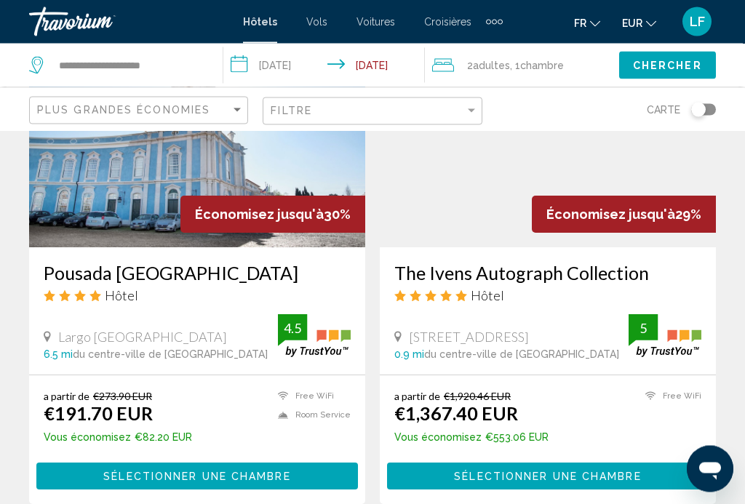
scroll to position [1750, 0]
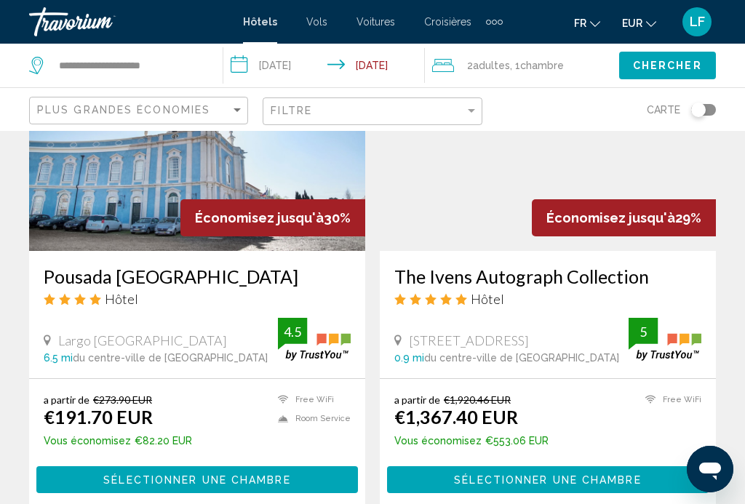
click at [661, 67] on span "Chercher" at bounding box center [667, 66] width 69 height 12
click at [650, 71] on span "Chercher" at bounding box center [667, 66] width 69 height 12
click at [655, 63] on span "Chercher" at bounding box center [667, 66] width 69 height 12
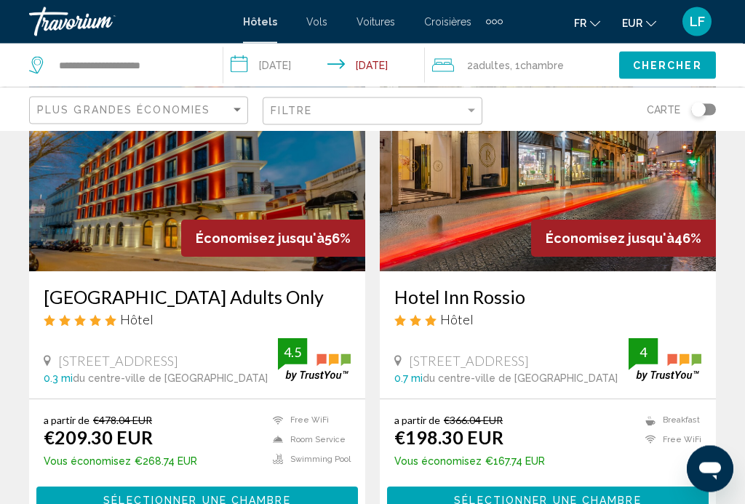
scroll to position [0, 0]
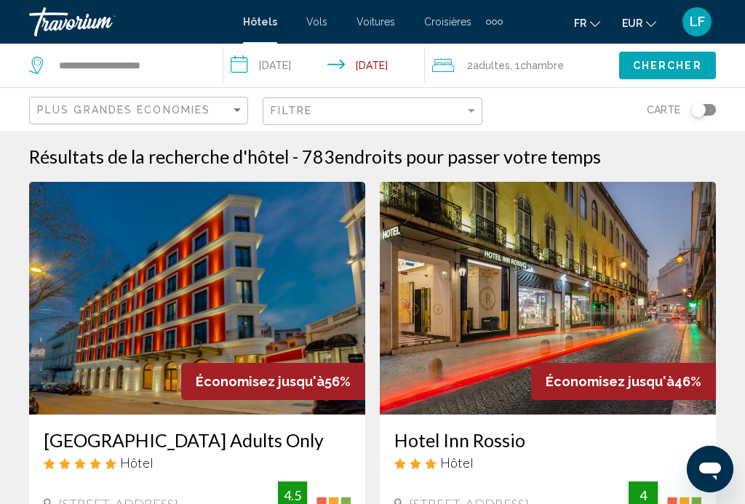
click at [389, 65] on input "**********" at bounding box center [326, 68] width 207 height 48
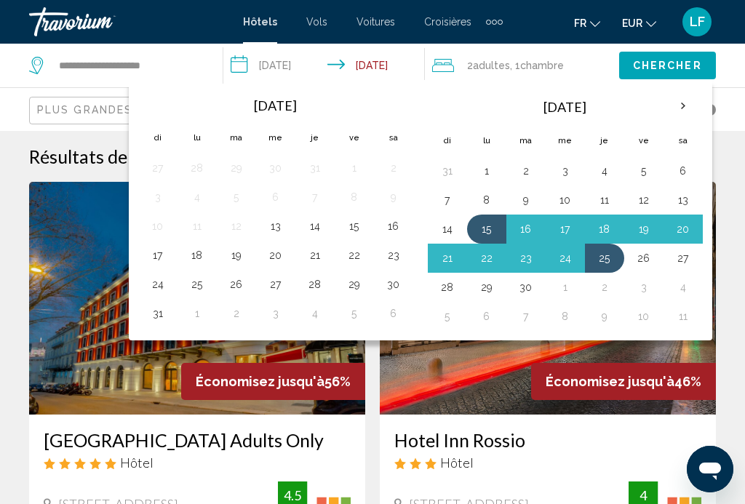
click at [639, 257] on button "26" at bounding box center [643, 258] width 23 height 20
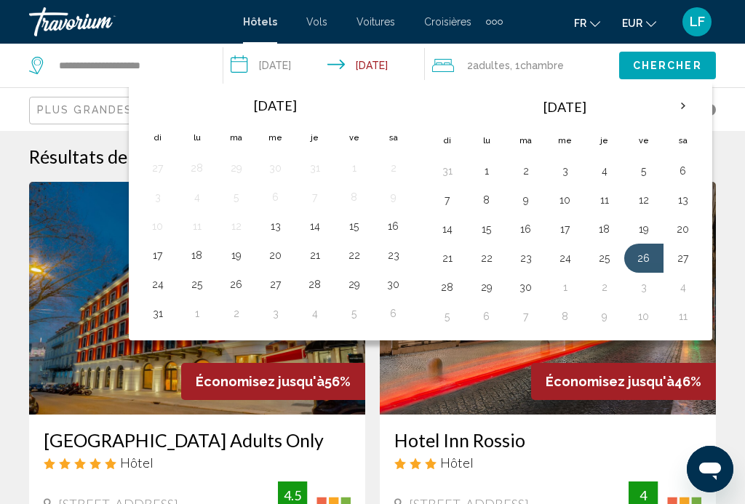
click at [440, 289] on button "28" at bounding box center [447, 287] width 23 height 20
type input "**********"
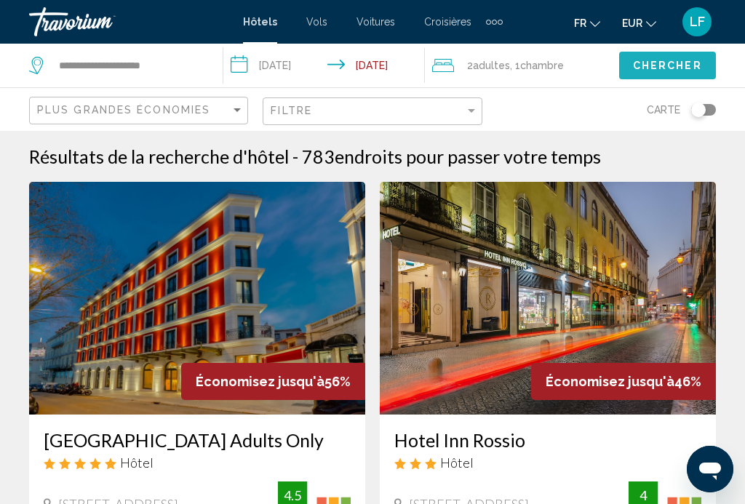
click at [649, 71] on span "Chercher" at bounding box center [667, 66] width 69 height 12
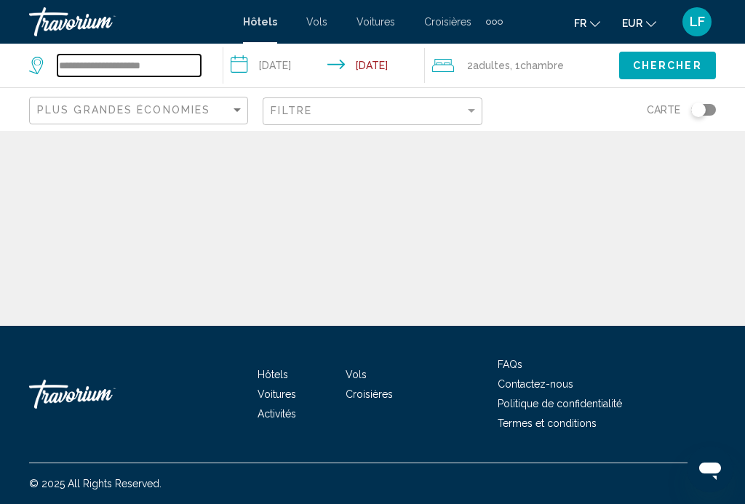
click at [177, 69] on input "**********" at bounding box center [128, 66] width 143 height 22
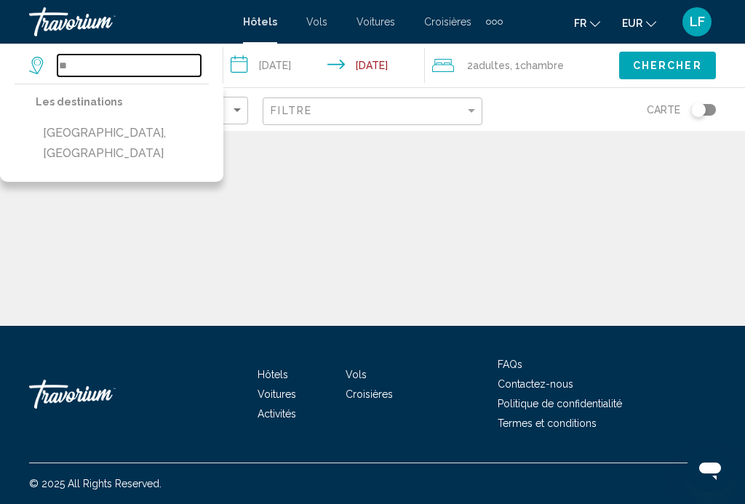
type input "*"
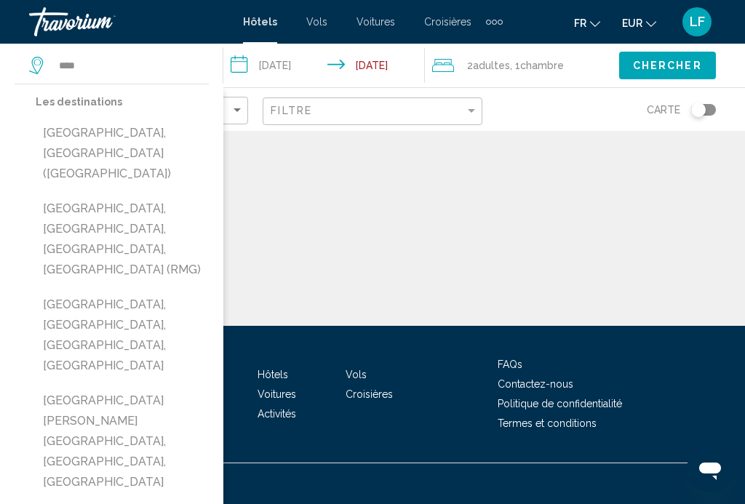
click at [127, 142] on button "[GEOGRAPHIC_DATA], [GEOGRAPHIC_DATA] ([GEOGRAPHIC_DATA])" at bounding box center [122, 153] width 173 height 68
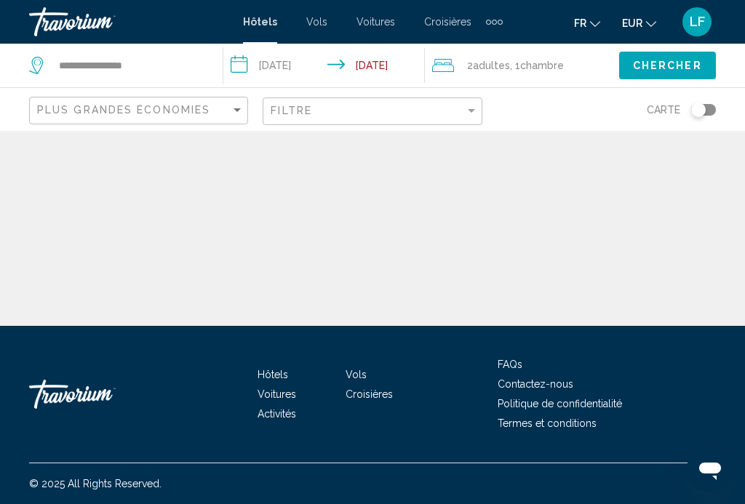
click at [665, 68] on span "Chercher" at bounding box center [667, 66] width 69 height 12
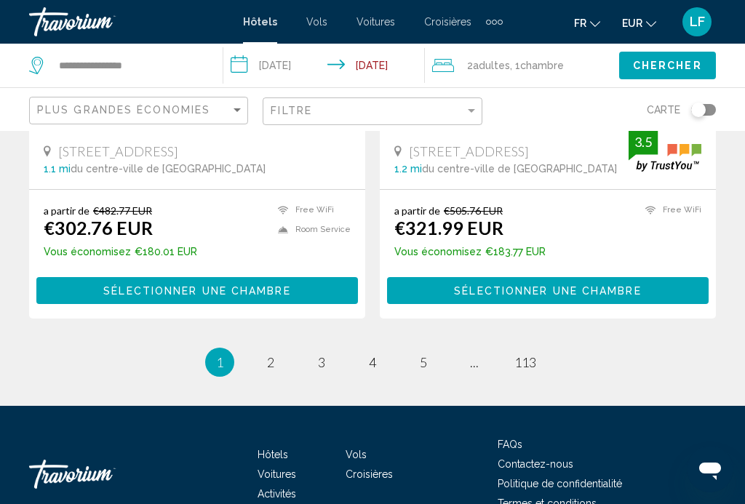
scroll to position [3088, 0]
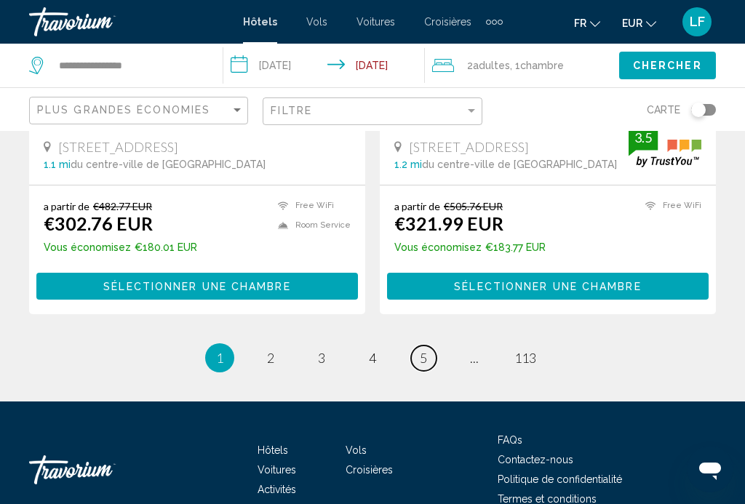
click at [420, 350] on span "5" at bounding box center [423, 358] width 7 height 16
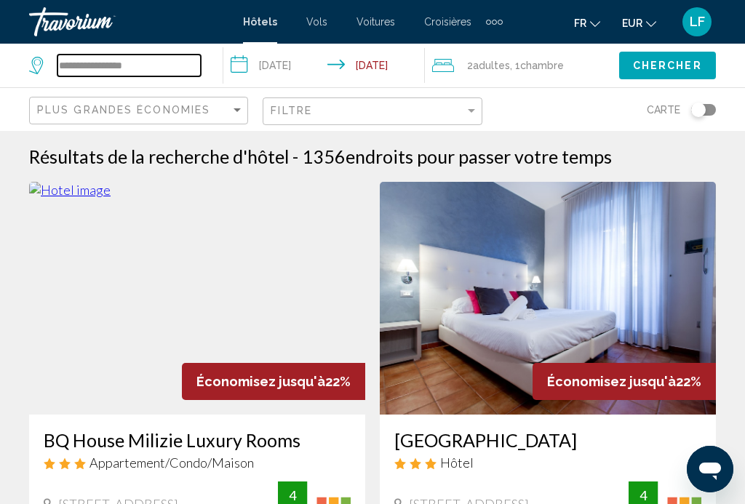
click at [164, 64] on input "**********" at bounding box center [128, 66] width 143 height 22
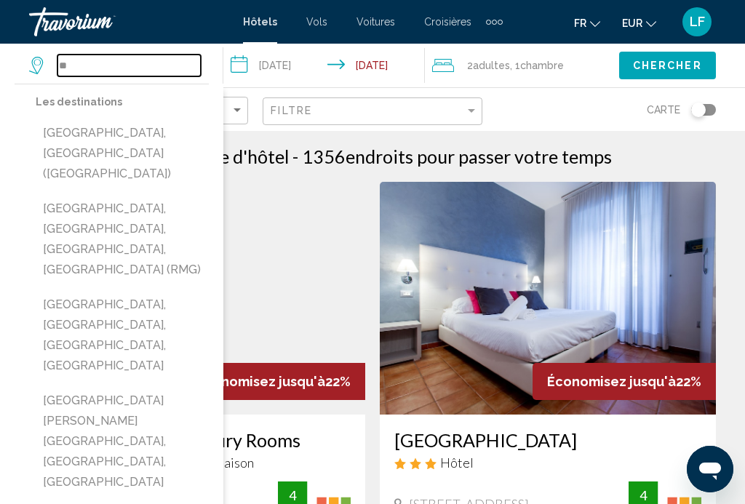
type input "*"
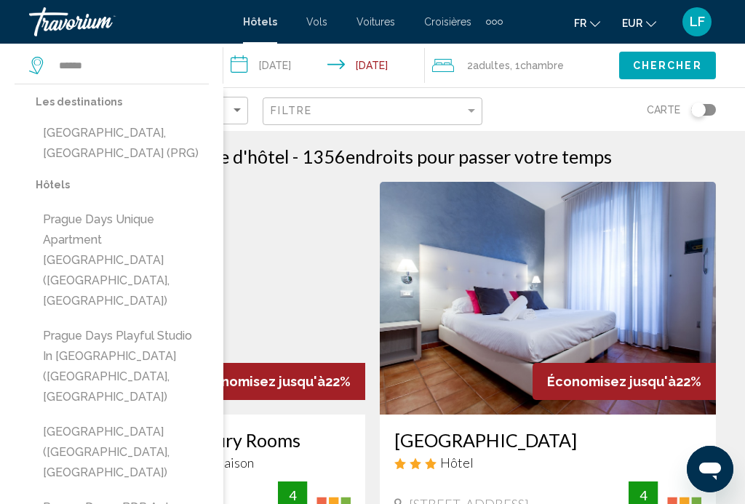
click at [97, 143] on button "[GEOGRAPHIC_DATA], [GEOGRAPHIC_DATA] (PRG)" at bounding box center [122, 143] width 173 height 48
type input "**********"
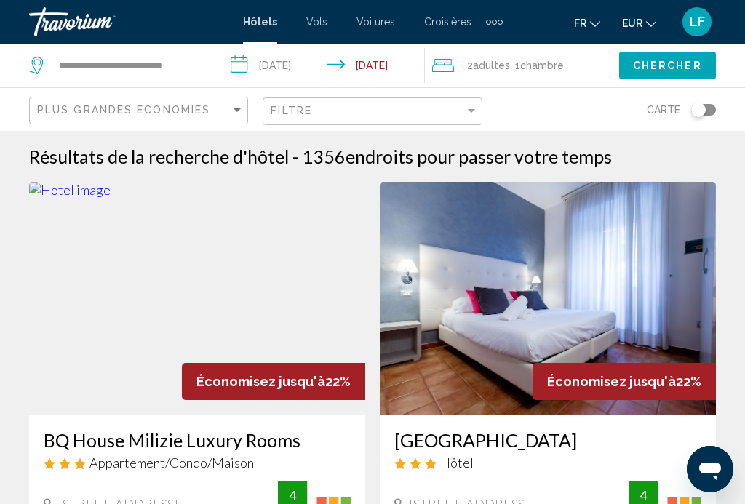
click at [321, 65] on input "**********" at bounding box center [326, 68] width 207 height 48
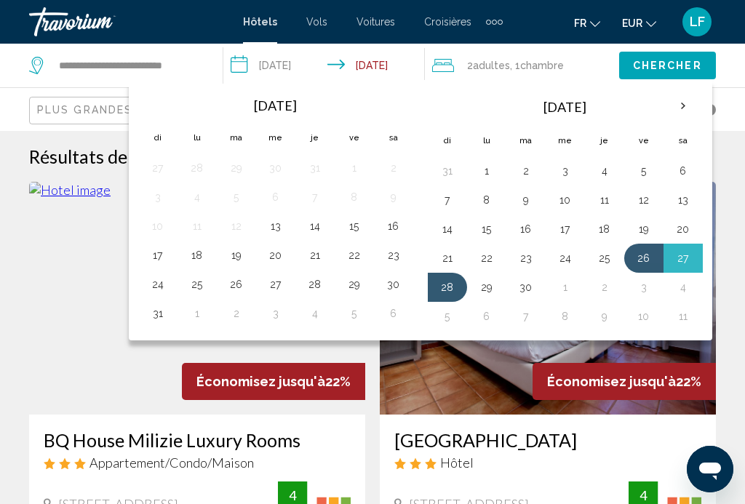
click at [683, 103] on th "Next month" at bounding box center [682, 106] width 39 height 32
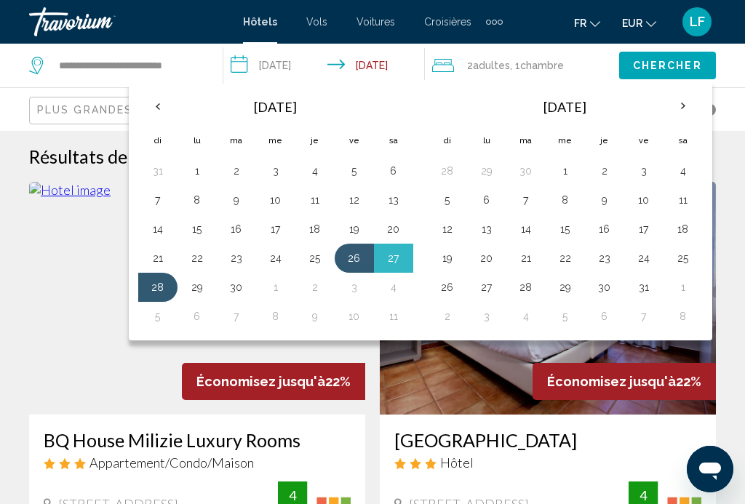
click at [446, 234] on button "12" at bounding box center [447, 229] width 23 height 20
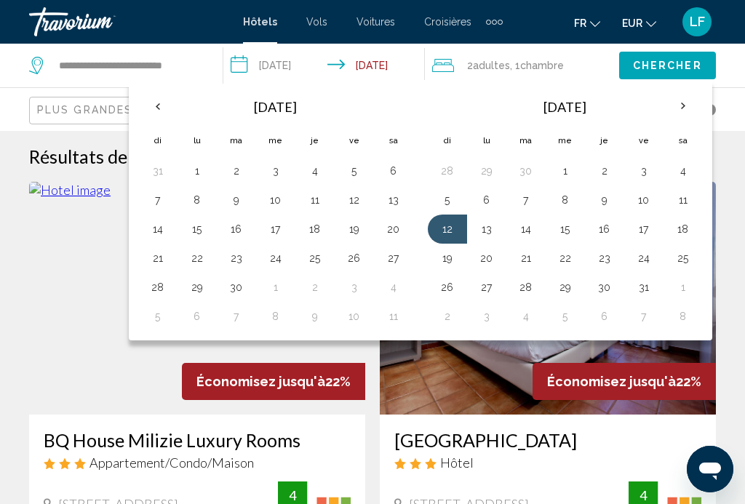
click at [599, 235] on button "16" at bounding box center [604, 229] width 23 height 20
type input "**********"
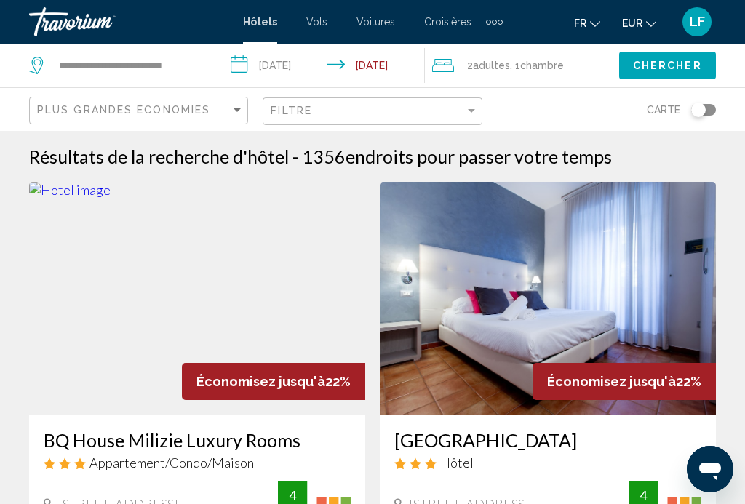
click at [662, 66] on span "Chercher" at bounding box center [667, 66] width 69 height 12
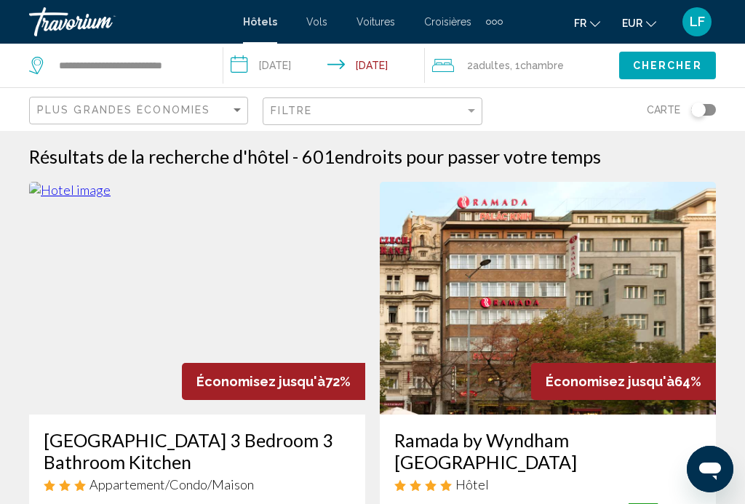
click at [441, 21] on span "Croisières" at bounding box center [447, 22] width 47 height 12
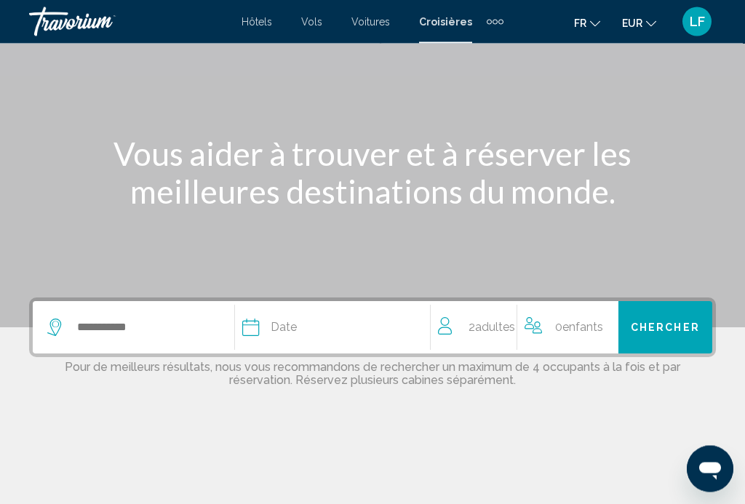
scroll to position [108, 0]
click at [70, 324] on div "Search widget" at bounding box center [140, 328] width 187 height 22
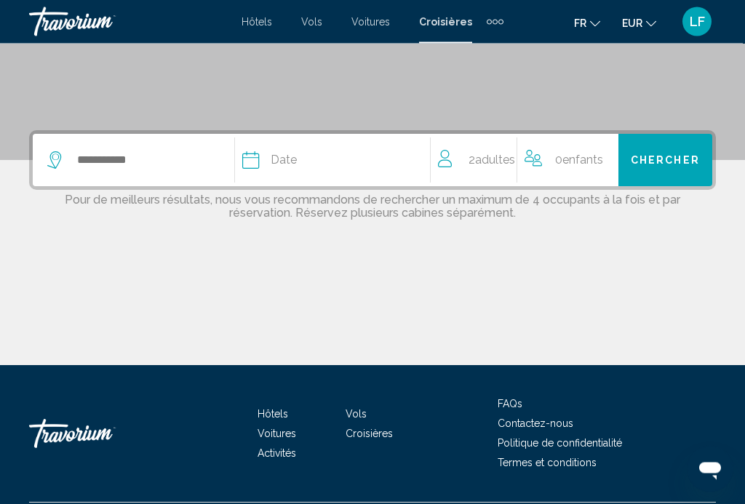
scroll to position [289, 0]
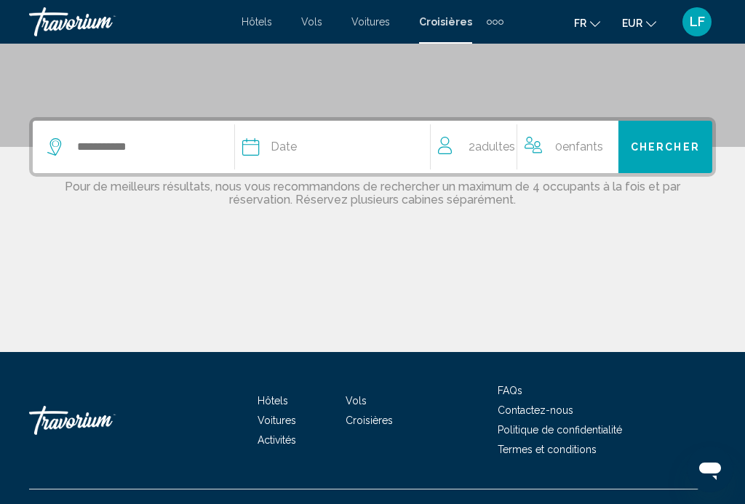
click at [253, 25] on span "Hôtels" at bounding box center [256, 22] width 31 height 12
